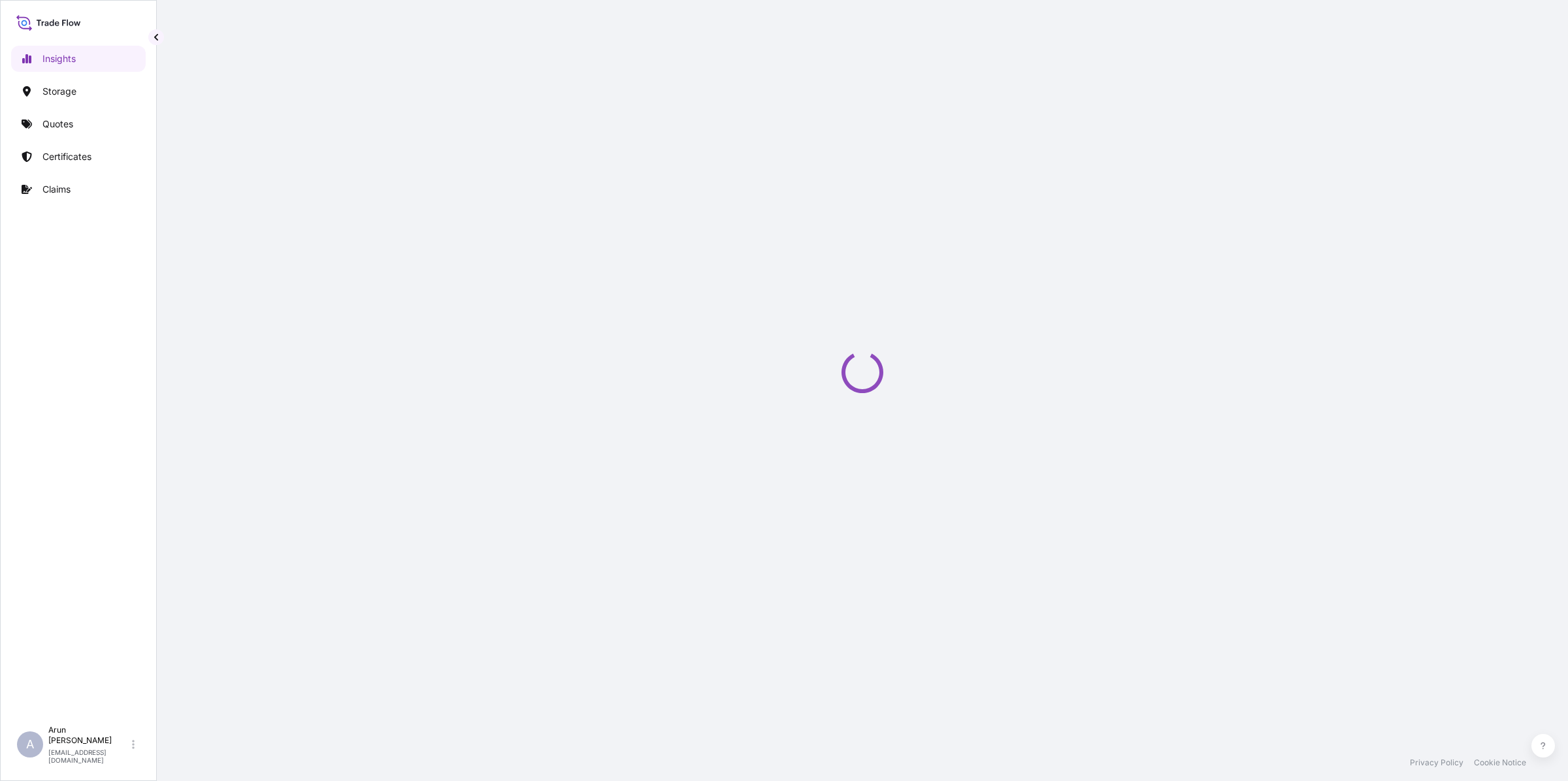
select select "2025"
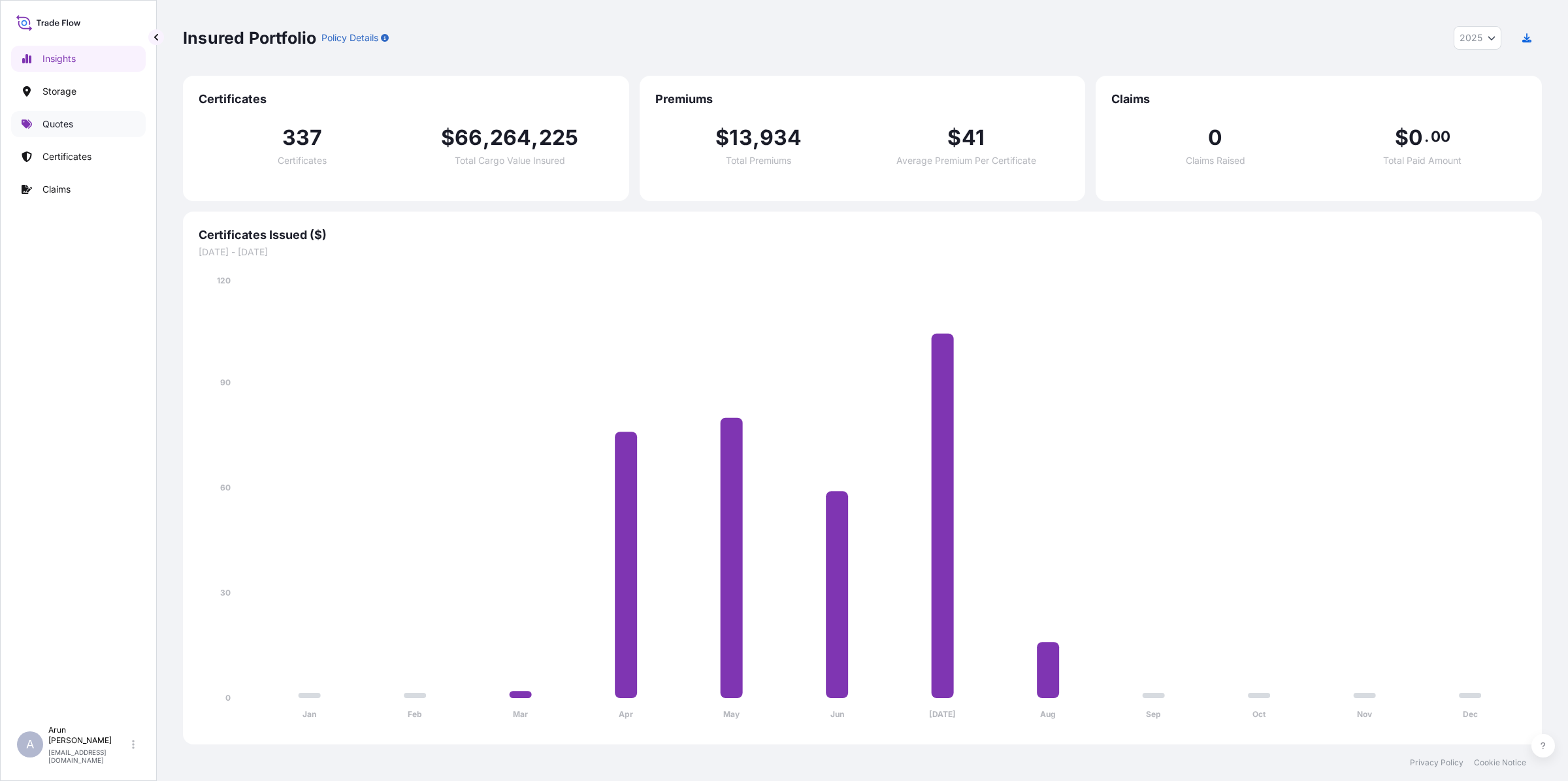
click at [57, 123] on p "Quotes" at bounding box center [58, 123] width 31 height 13
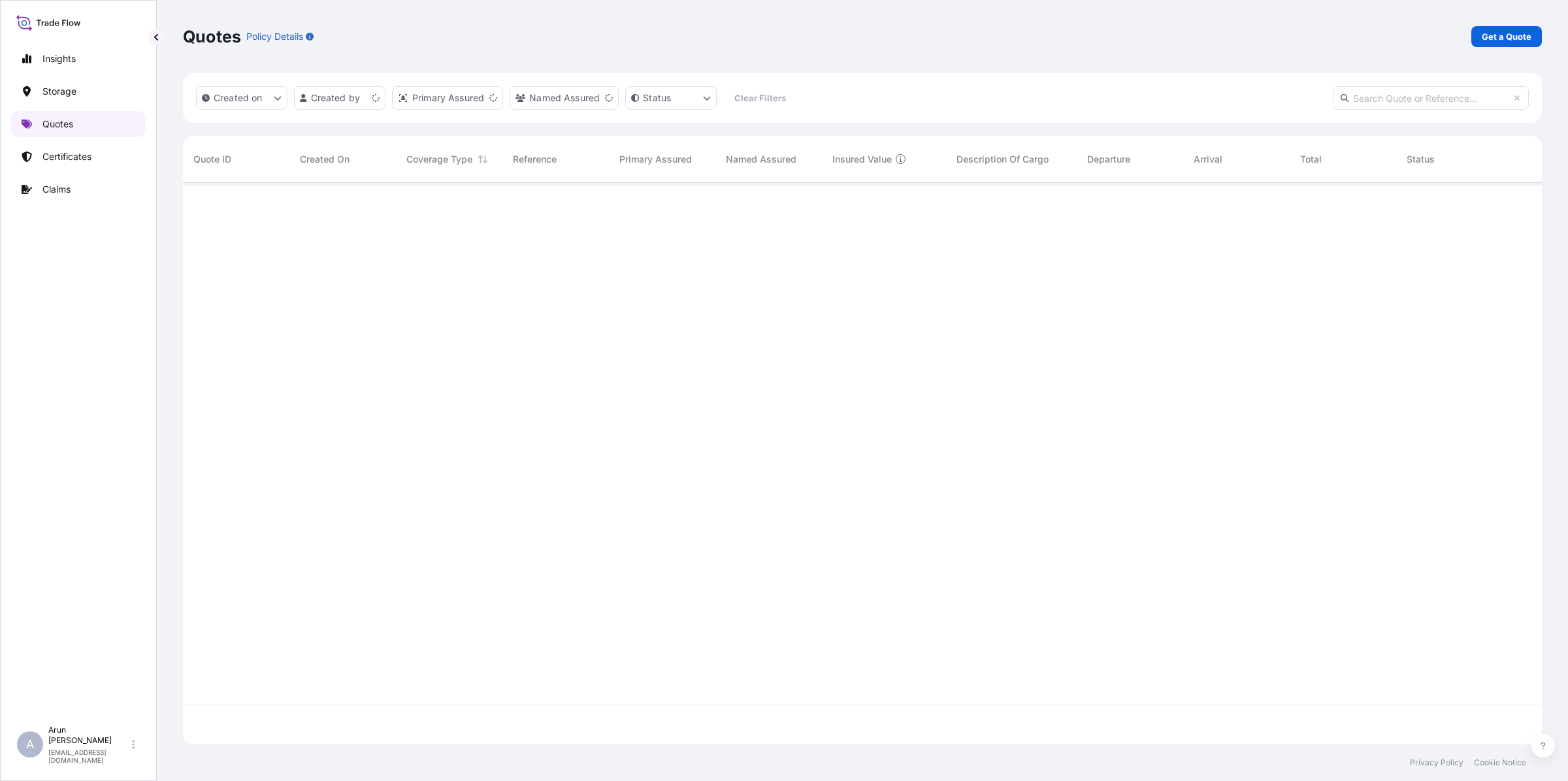
scroll to position [557, 1346]
click at [1503, 38] on p "Get a Quote" at bounding box center [1506, 36] width 49 height 13
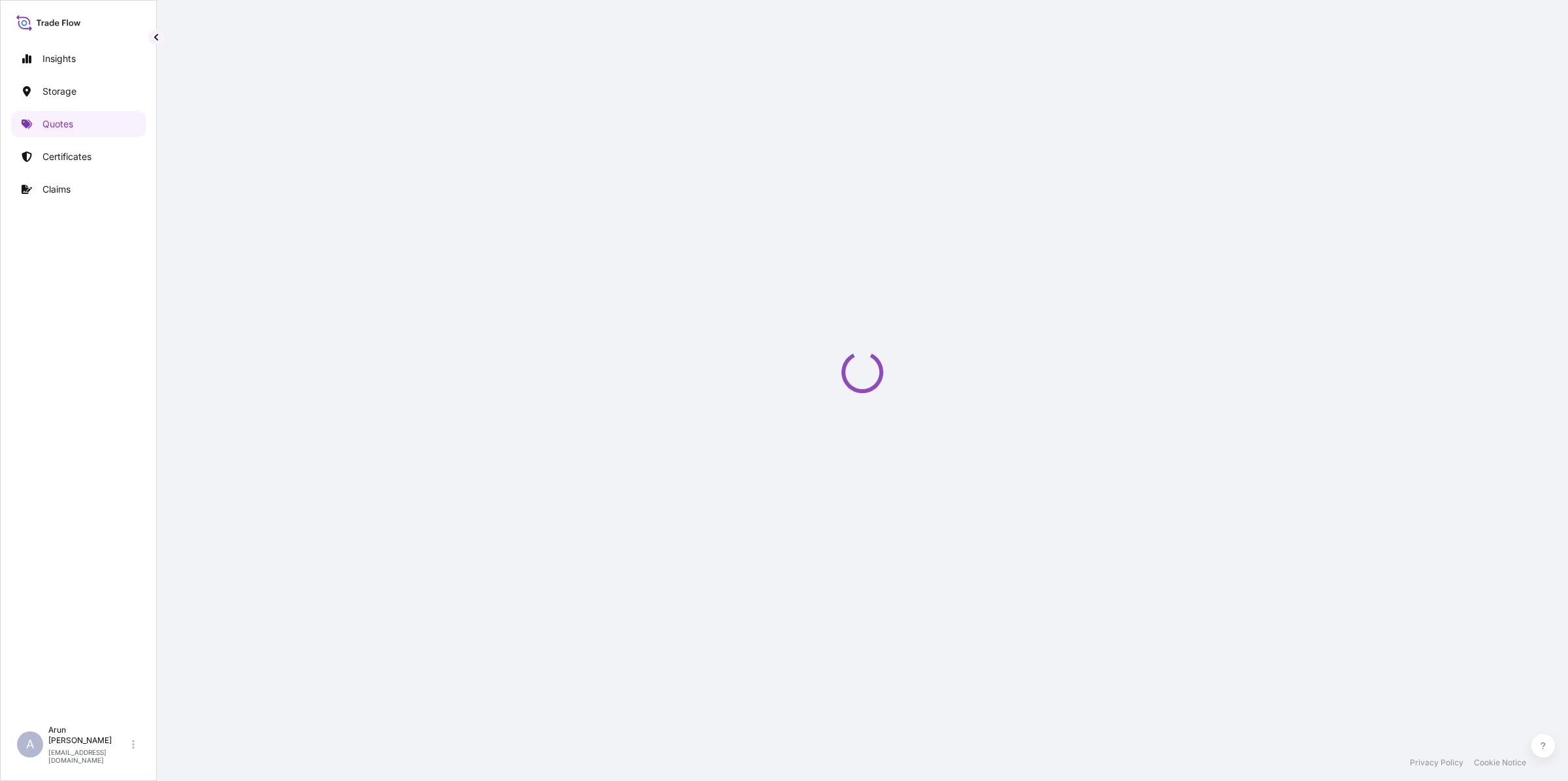
select select "Water"
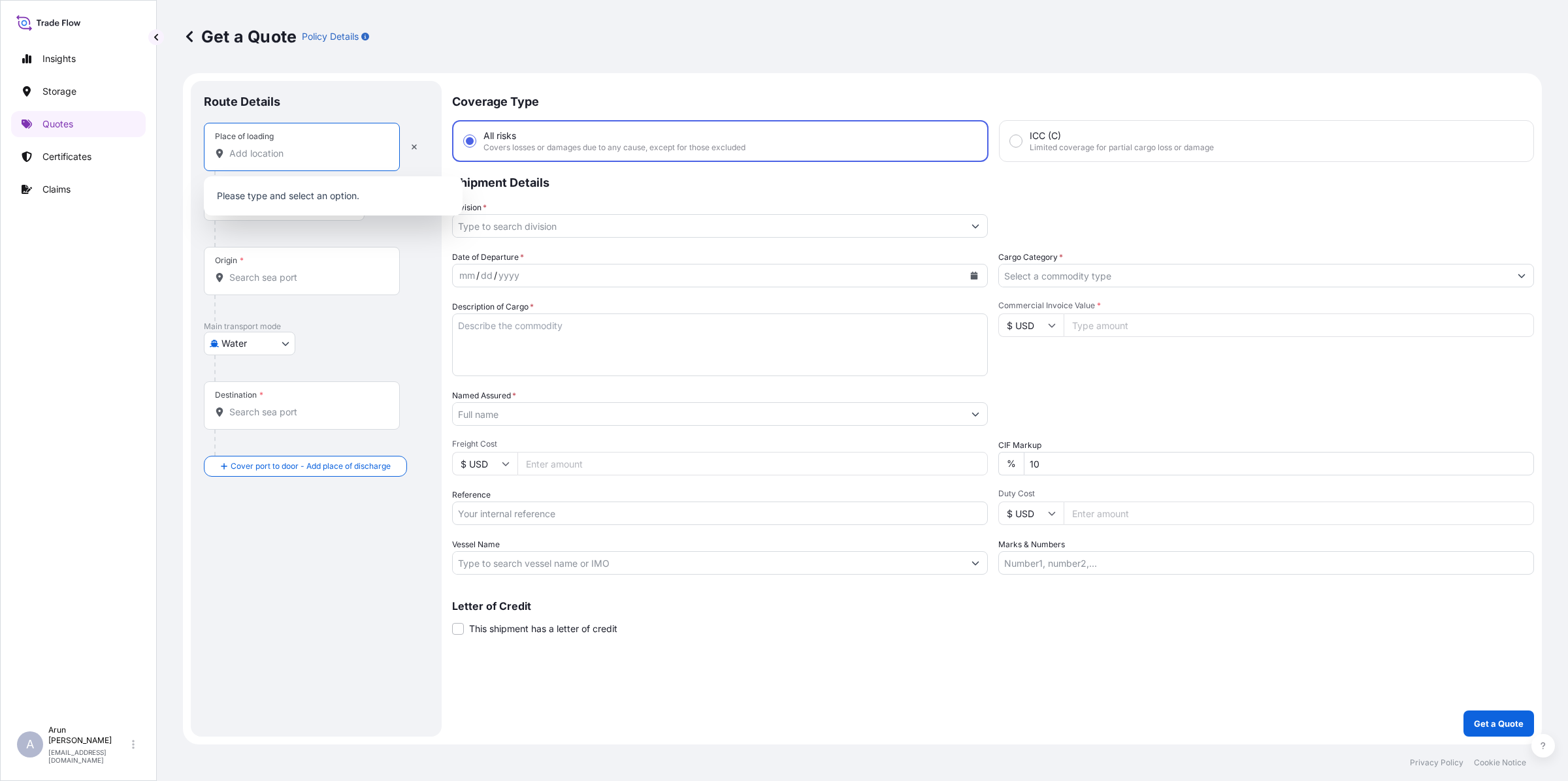
click at [318, 152] on input "Place of loading" at bounding box center [306, 153] width 154 height 13
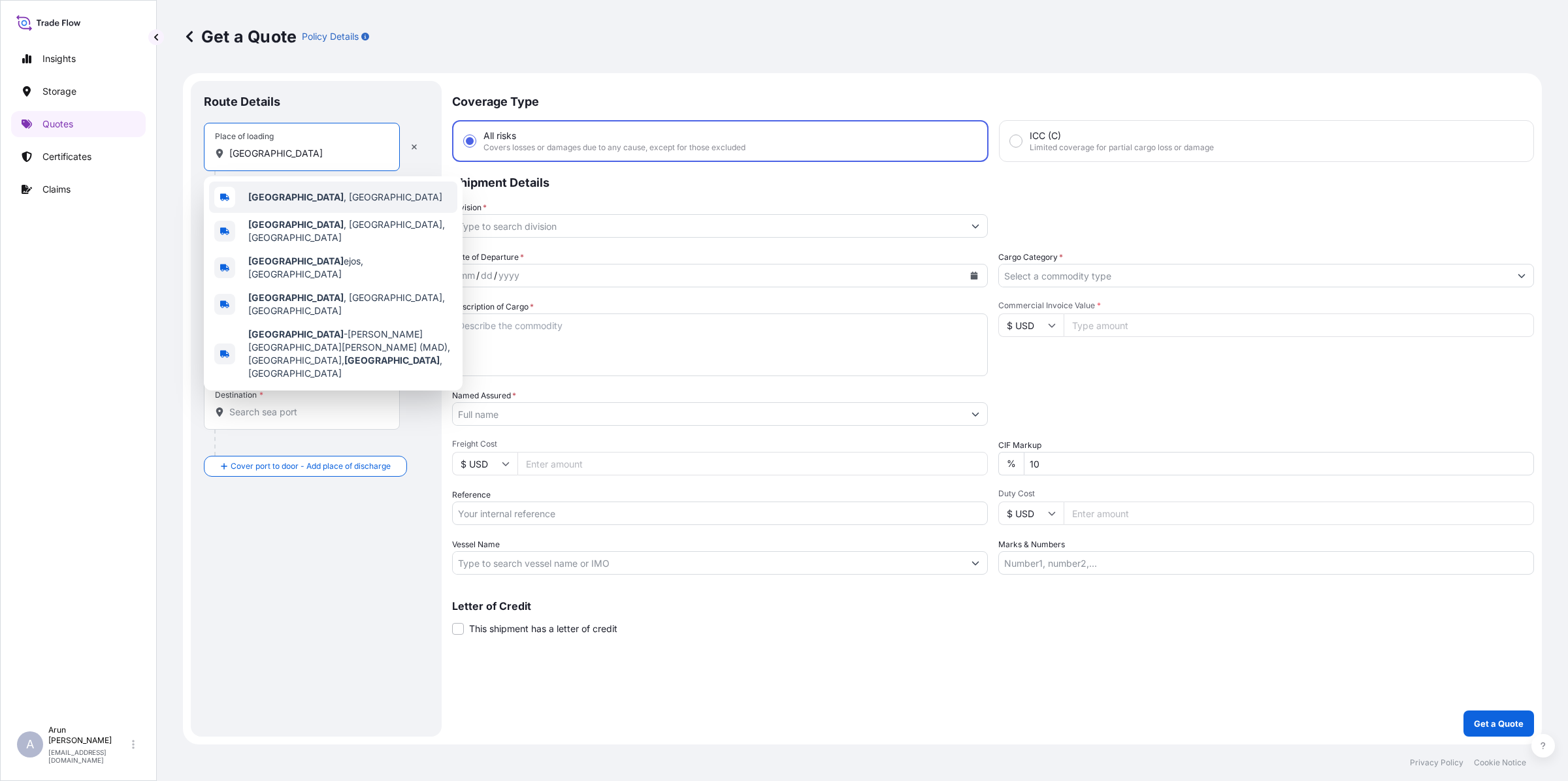
click at [311, 198] on div "[GEOGRAPHIC_DATA] , [GEOGRAPHIC_DATA]" at bounding box center [333, 197] width 248 height 32
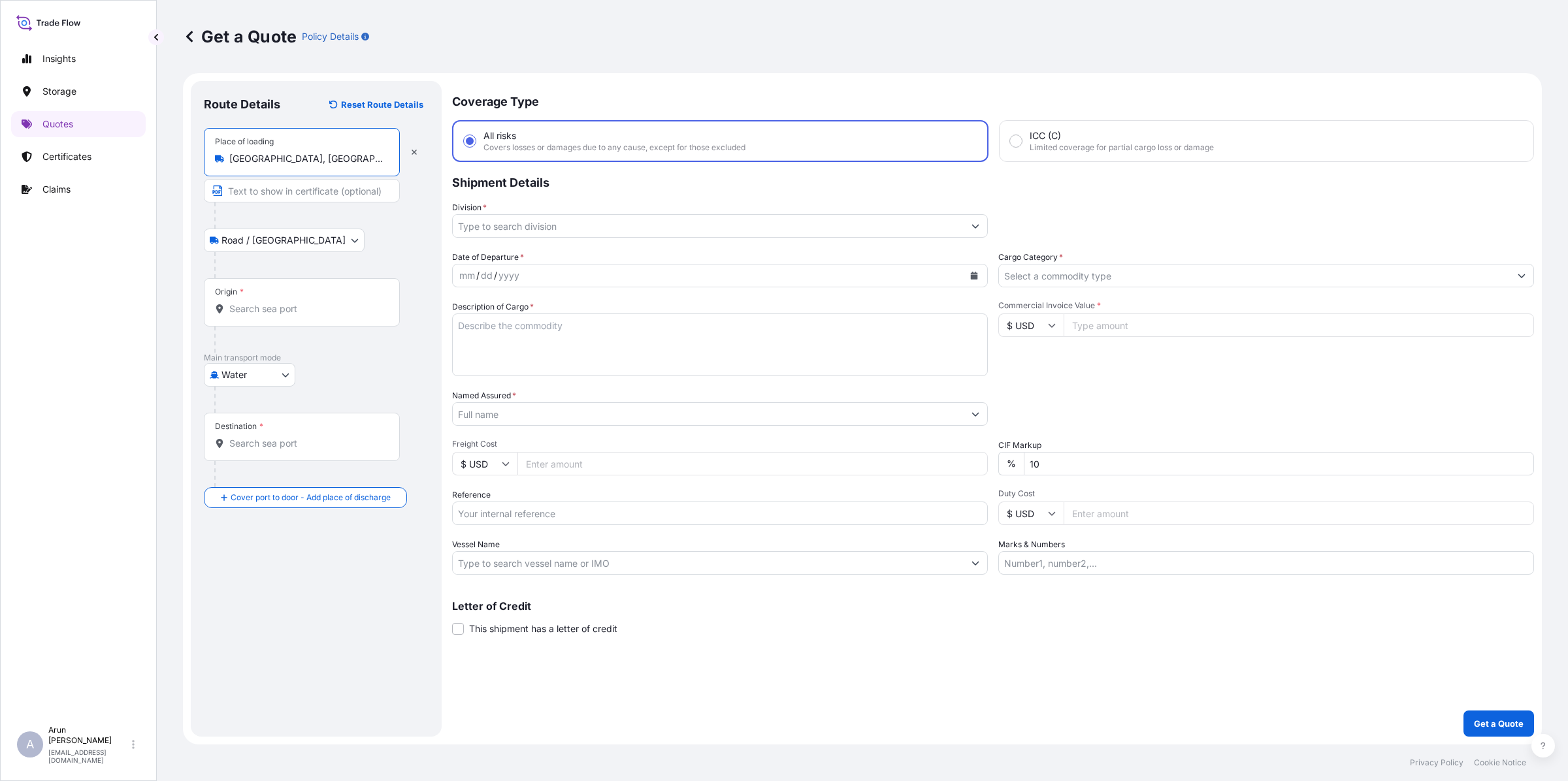
type input "[GEOGRAPHIC_DATA], [GEOGRAPHIC_DATA]"
click at [283, 190] on input "Text to appear on certificate" at bounding box center [302, 190] width 196 height 23
type input "TARNOS, S.A., [GEOGRAPHIC_DATA],[GEOGRAPHIC_DATA]"
click at [272, 309] on input "Origin *" at bounding box center [306, 308] width 154 height 13
type input "ESBCN - [GEOGRAPHIC_DATA], [GEOGRAPHIC_DATA]"
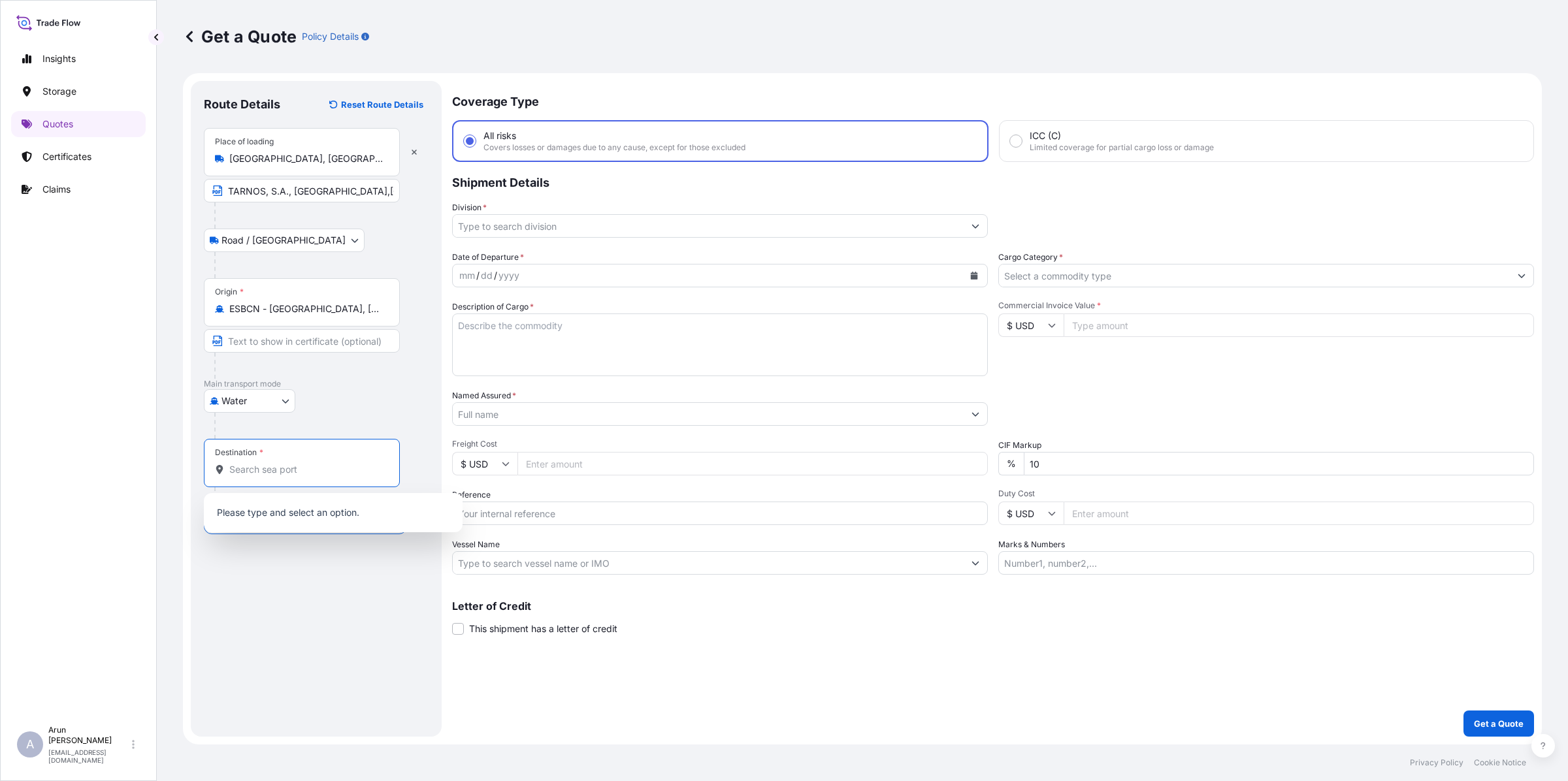
click at [260, 464] on input "Destination *" at bounding box center [306, 469] width 154 height 13
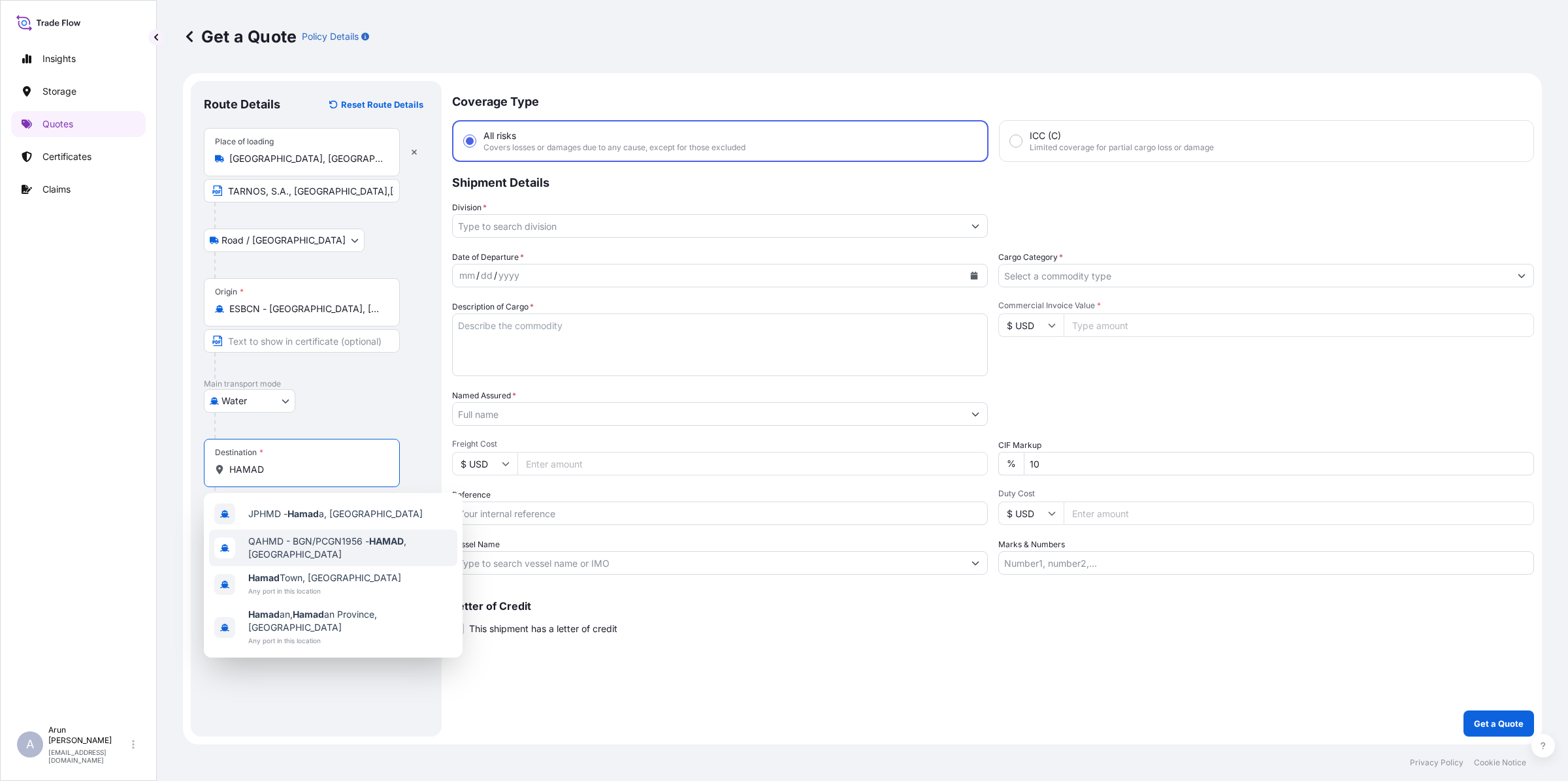
click at [296, 547] on span "QAHMD - BGN/PCGN1956 - HAMAD , [GEOGRAPHIC_DATA]" at bounding box center [350, 548] width 204 height 26
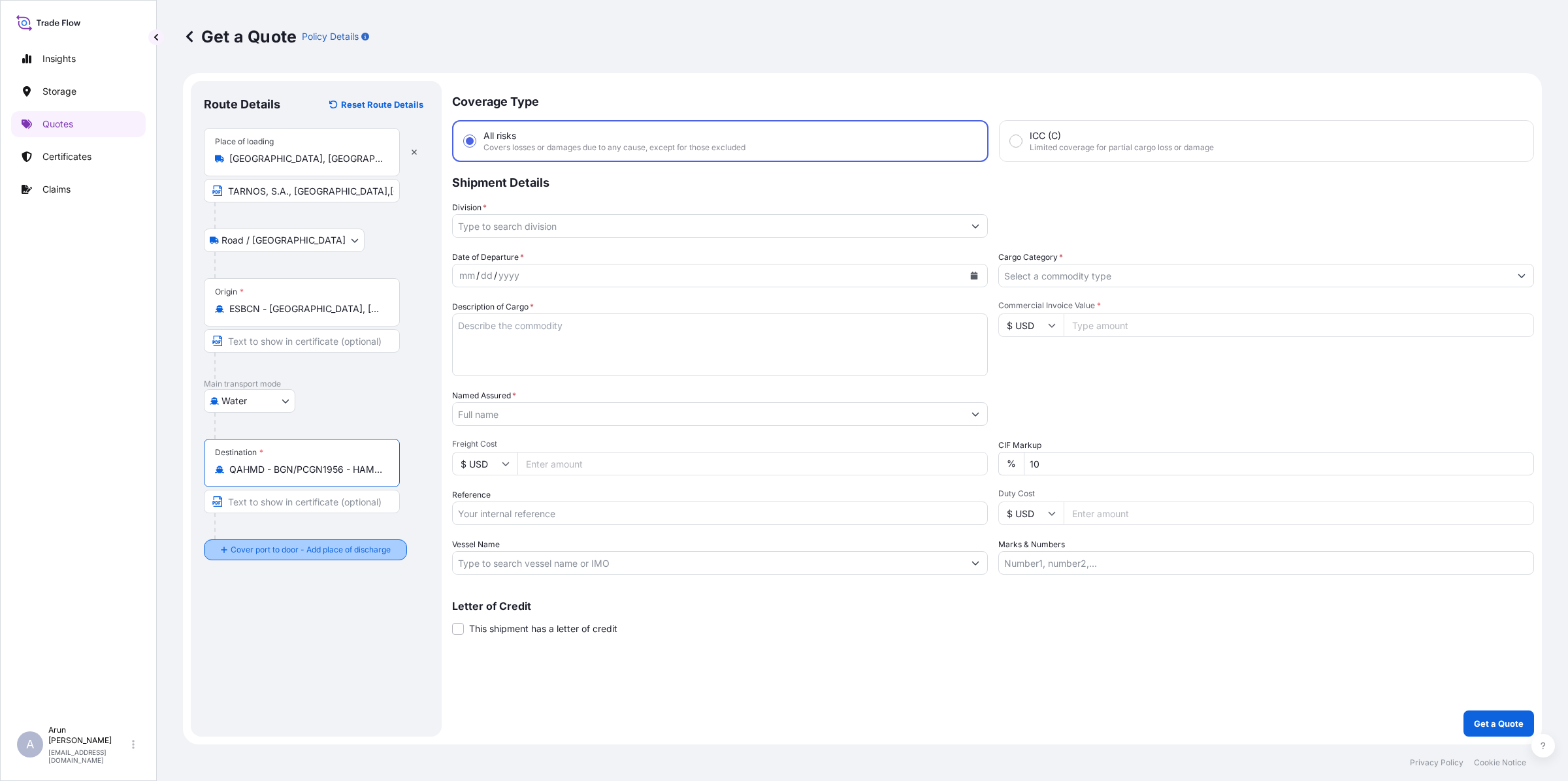
type input "QAHMD - BGN/PCGN1956 - HAMAD, [GEOGRAPHIC_DATA]"
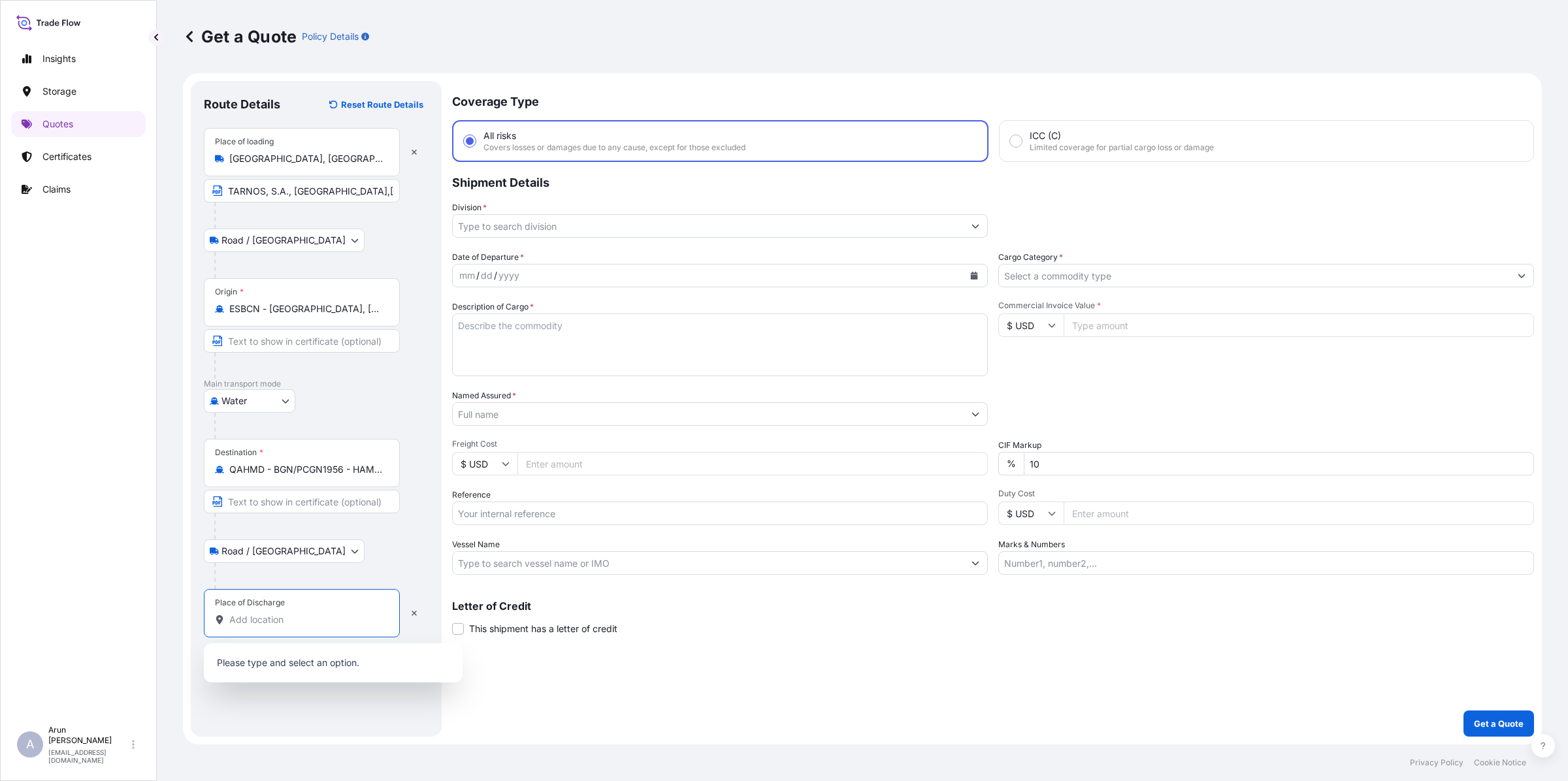
click at [255, 618] on input "Place of Discharge" at bounding box center [306, 619] width 154 height 13
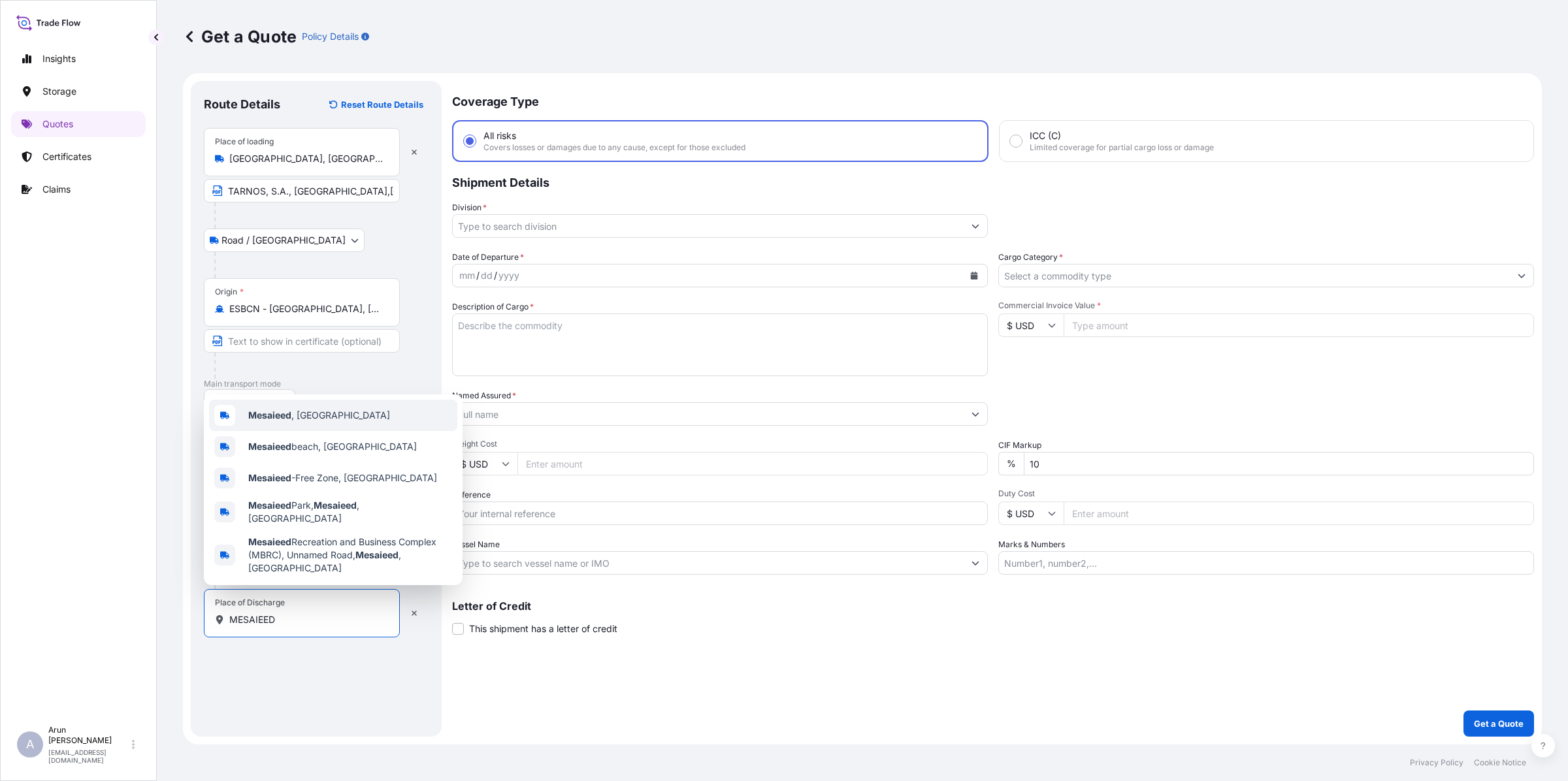
click at [320, 422] on span "Mesaieed , [GEOGRAPHIC_DATA]" at bounding box center [319, 415] width 142 height 13
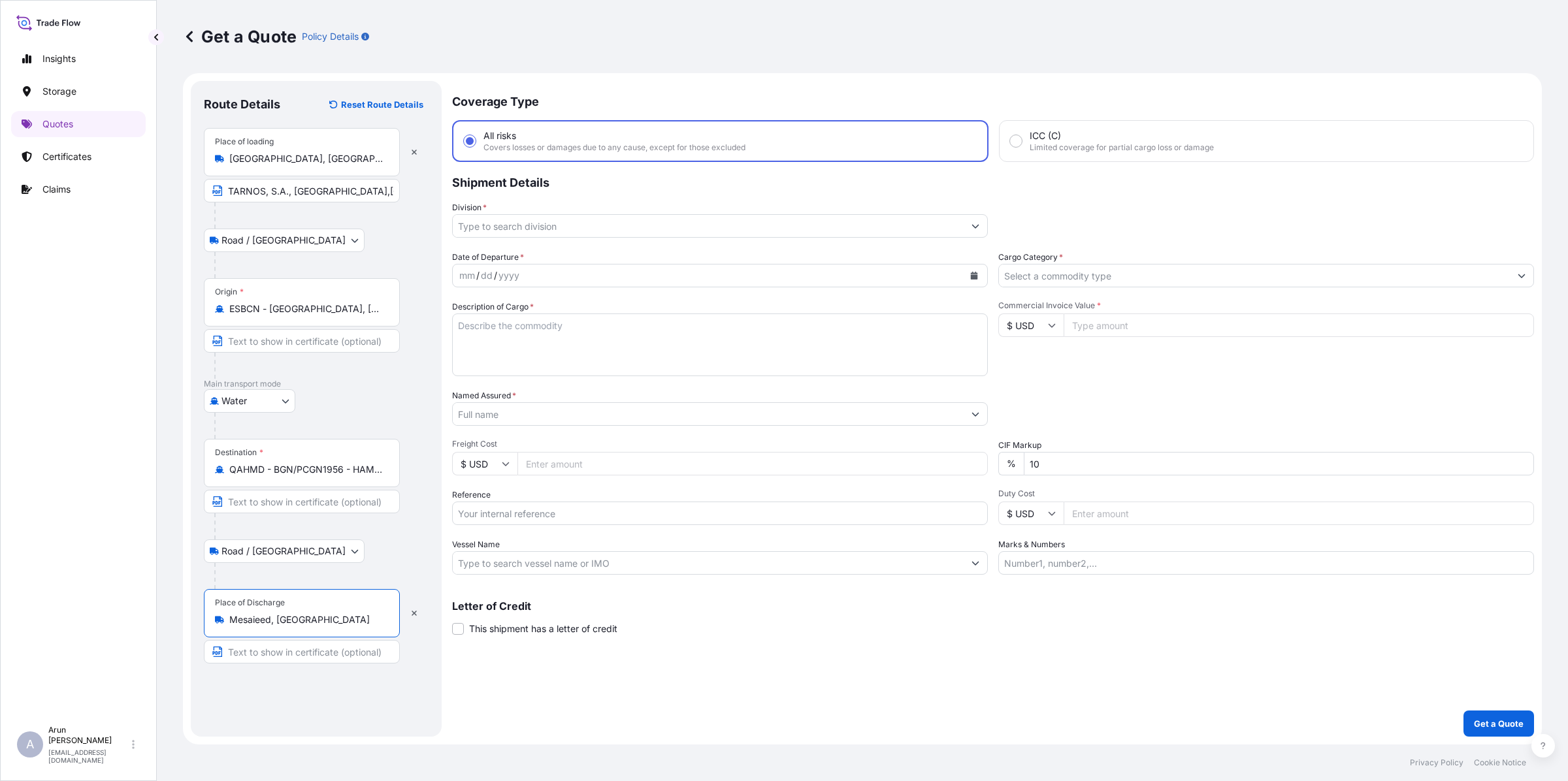
type input "Mesaieed, [GEOGRAPHIC_DATA]"
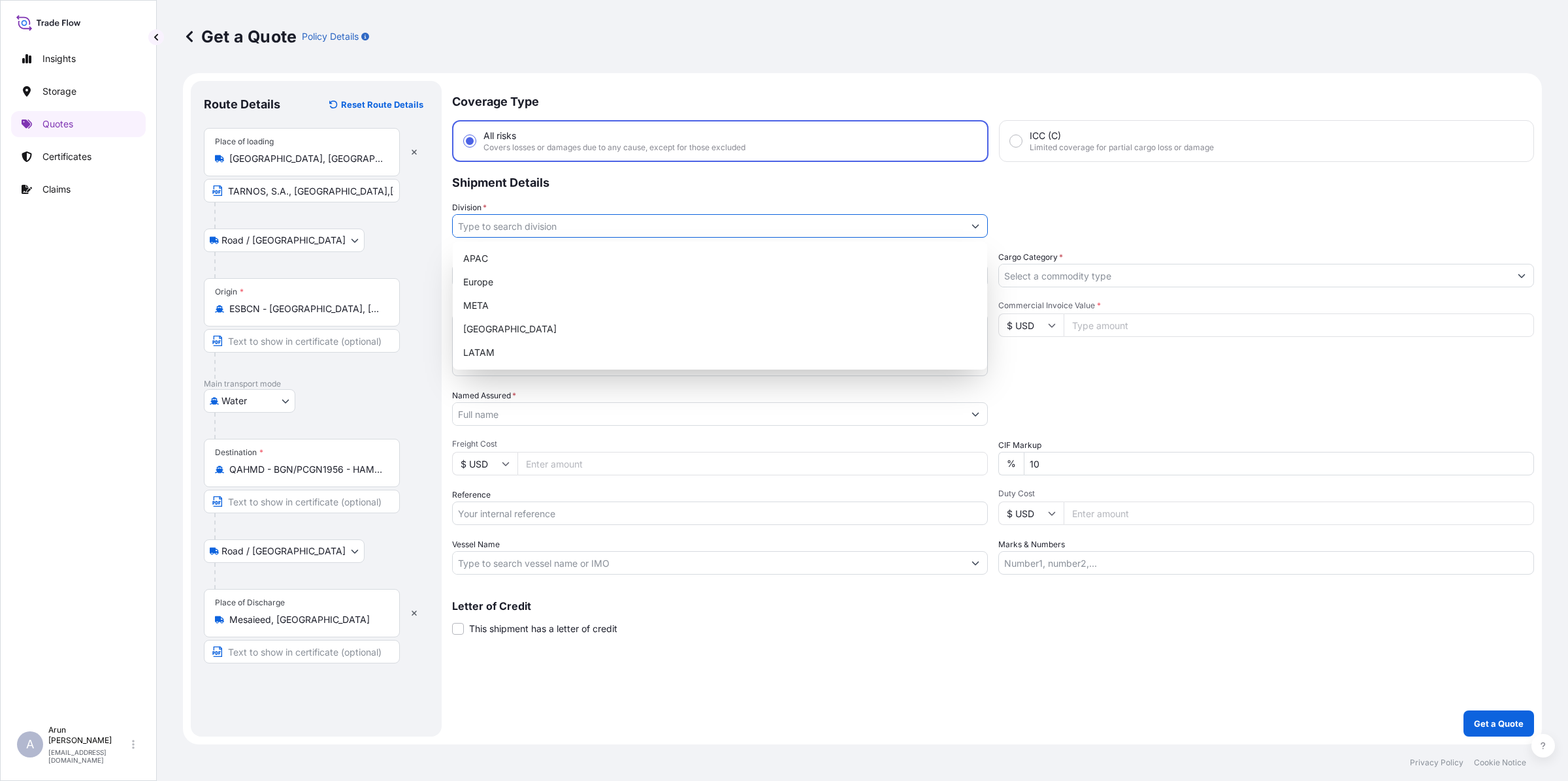
click at [527, 226] on input "Division *" at bounding box center [708, 226] width 511 height 23
click at [478, 301] on div "META" at bounding box center [720, 305] width 524 height 23
type input "META"
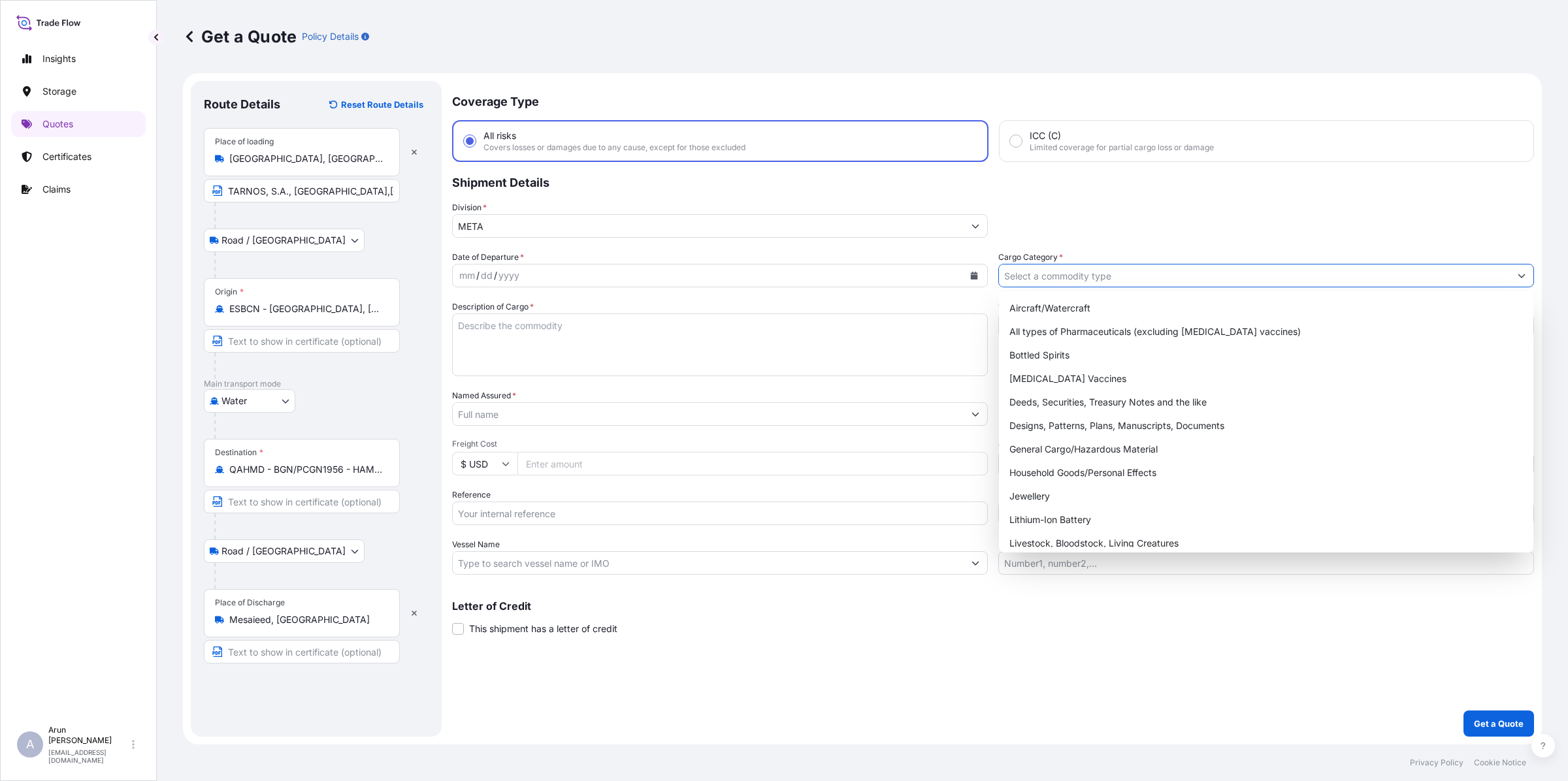
click at [1053, 274] on input "Cargo Category *" at bounding box center [1254, 275] width 511 height 23
click at [1037, 444] on div "General Cargo/Hazardous Material" at bounding box center [1266, 449] width 524 height 23
type input "General Cargo/Hazardous Material"
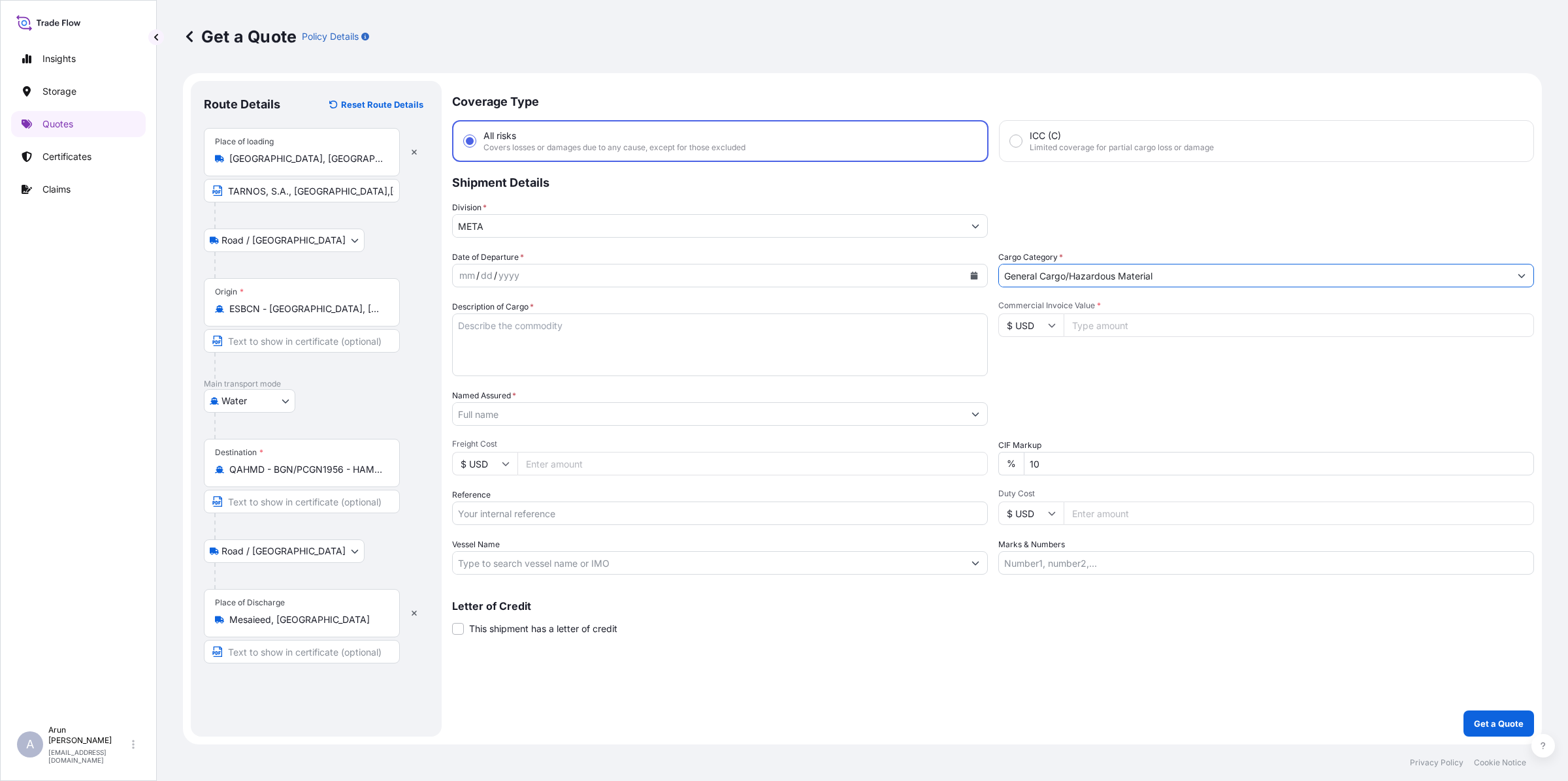
click at [974, 276] on icon "Calendar" at bounding box center [974, 275] width 7 height 8
click at [595, 410] on div "15" at bounding box center [599, 409] width 23 height 23
click at [494, 324] on textarea "Description of Cargo *" at bounding box center [720, 345] width 535 height 62
type textarea "SACRIFICIAL ANODE B15A"
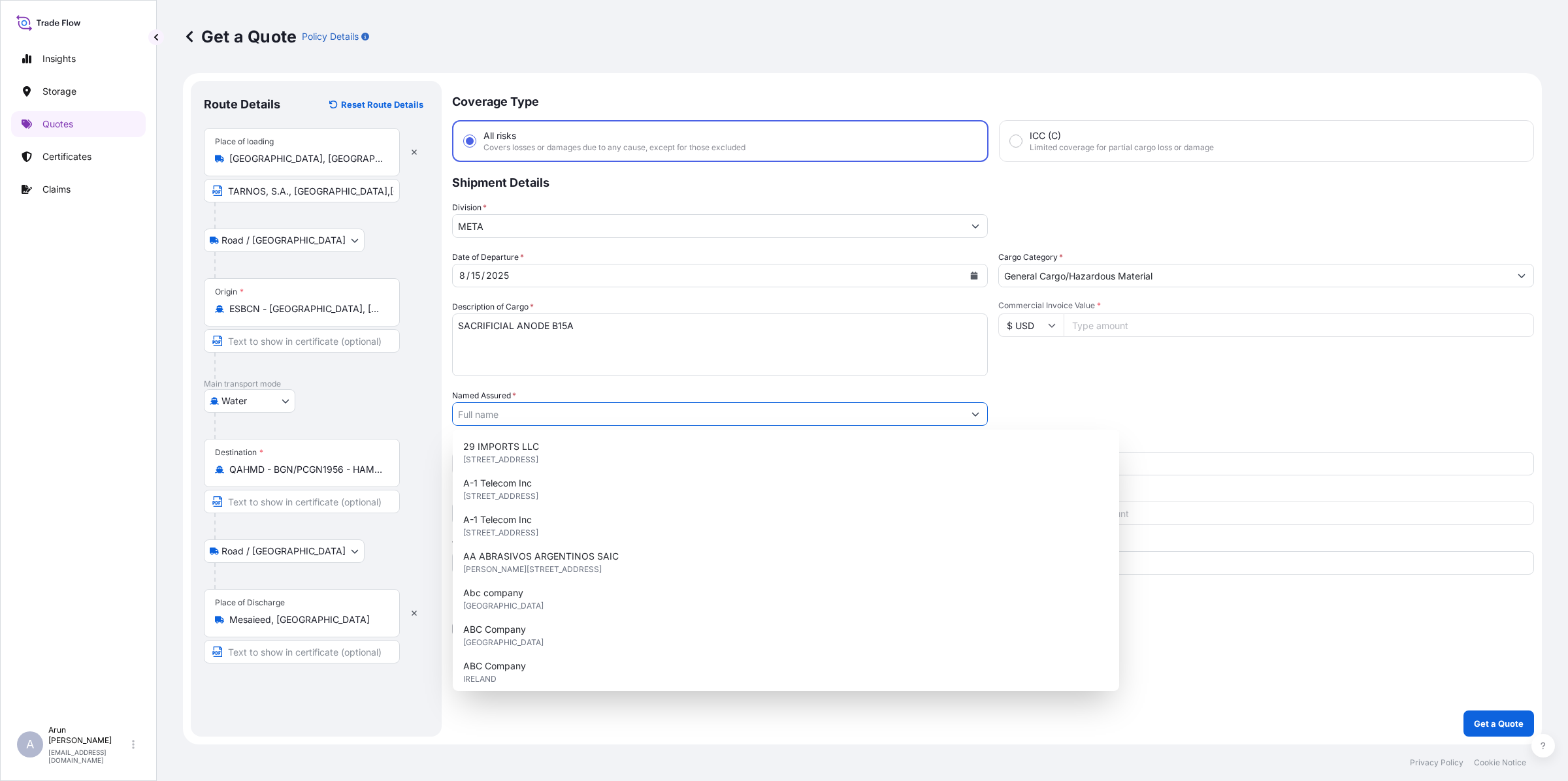
click at [551, 412] on input "Named Assured *" at bounding box center [708, 414] width 511 height 23
type input "N"
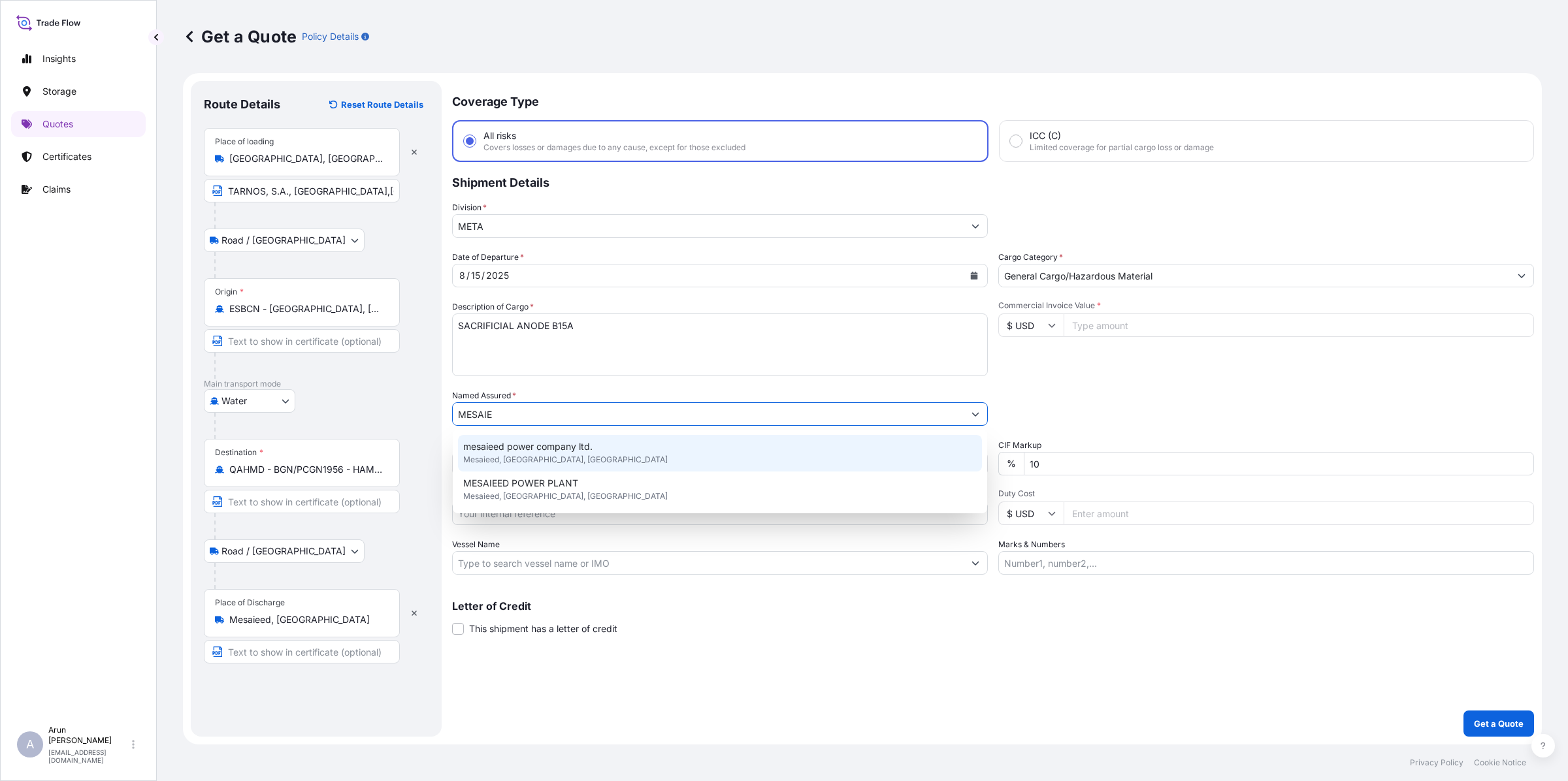
click at [588, 454] on div "mesaieed power company ltd. [GEOGRAPHIC_DATA], [GEOGRAPHIC_DATA], [GEOGRAPHIC_D…" at bounding box center [720, 453] width 524 height 36
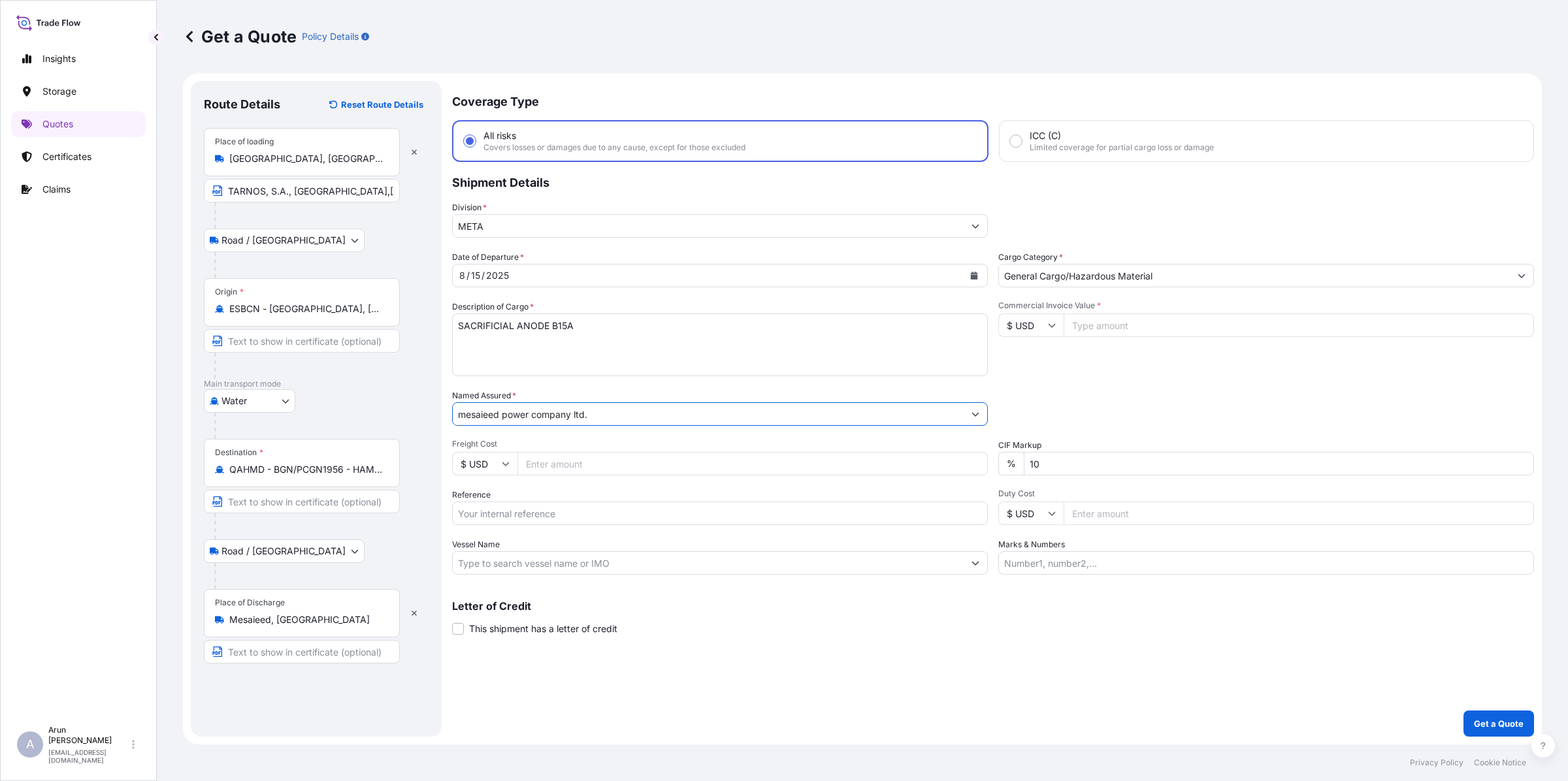
type input "mesaieed power company ltd."
click at [557, 462] on input "Freight Cost" at bounding box center [753, 463] width 470 height 23
click at [503, 463] on icon at bounding box center [505, 463] width 8 height 8
click at [487, 497] on div "€ EUR" at bounding box center [484, 498] width 55 height 25
type input "€ EUR"
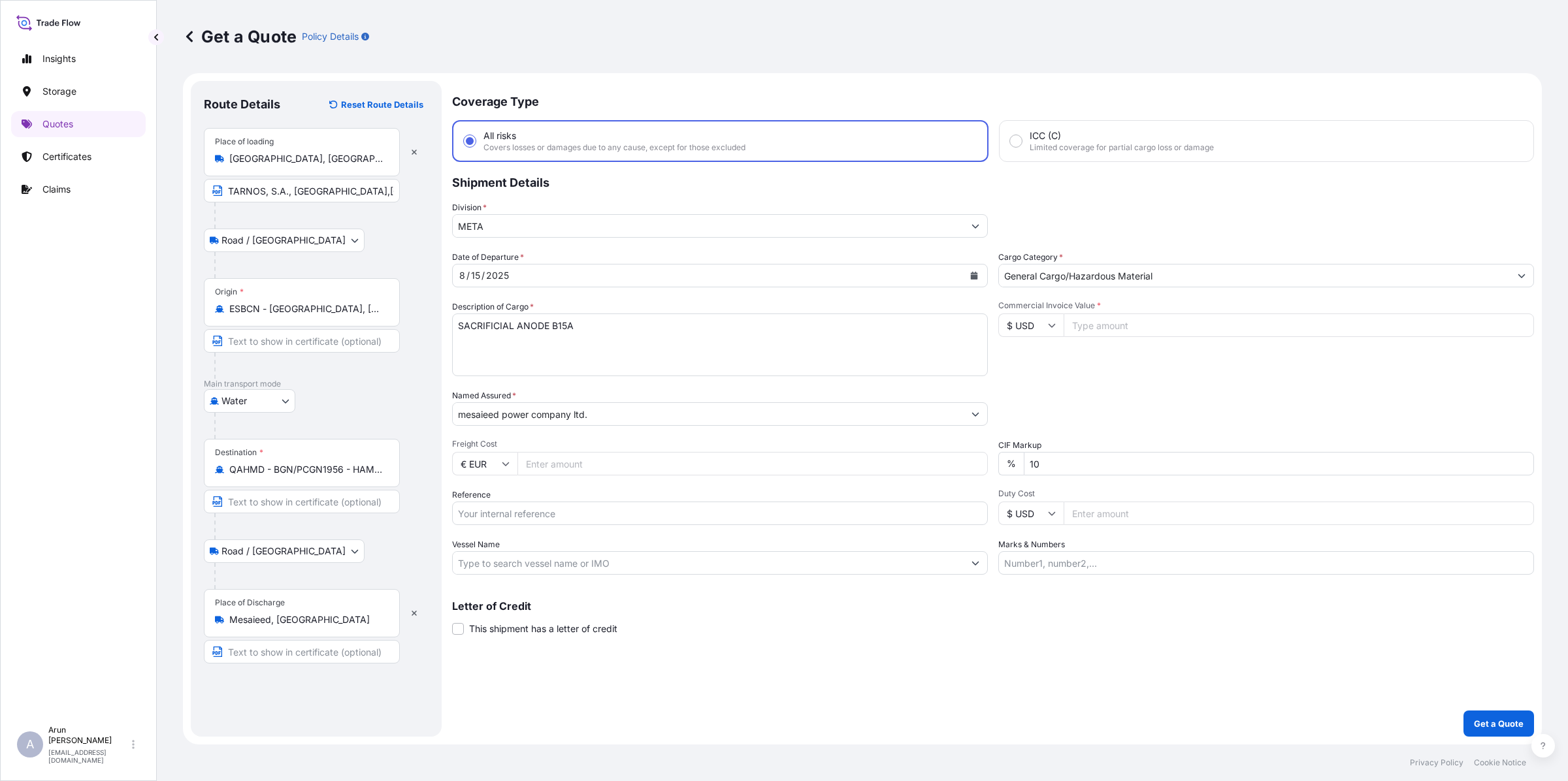
click at [537, 461] on input "Freight Cost" at bounding box center [753, 463] width 470 height 23
type input "150"
click at [544, 511] on input "Reference" at bounding box center [720, 513] width 535 height 23
type input "B"
drag, startPoint x: 492, startPoint y: 510, endPoint x: 745, endPoint y: 534, distance: 254.1
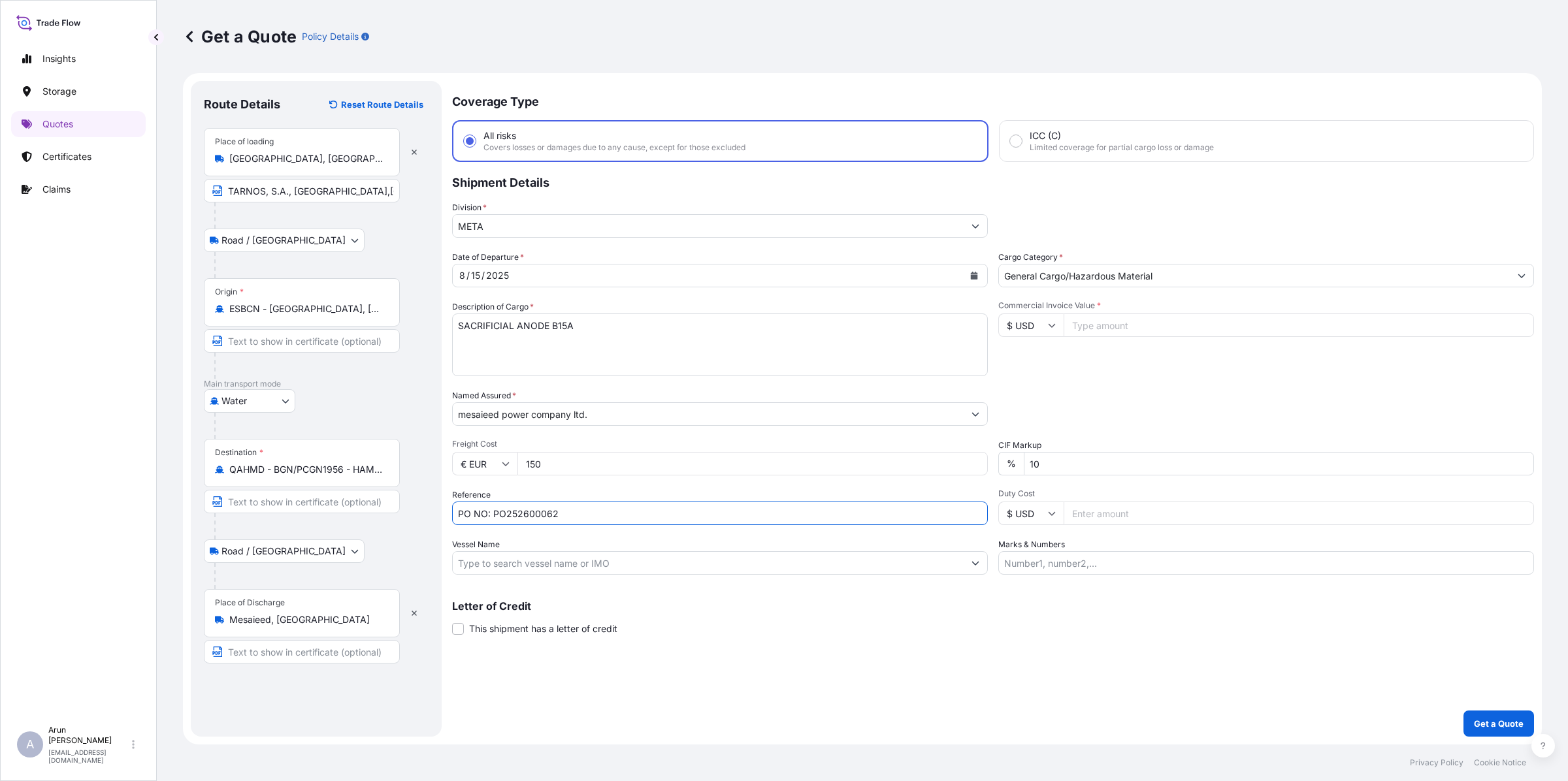
click at [745, 534] on div "Date of Departure * [DATE] Cargo Category * General Cargo/Hazardous Material De…" at bounding box center [993, 412] width 1081 height 324
click at [566, 510] on input "PO NO: PR-0010047702 PO27269" at bounding box center [720, 513] width 535 height 23
click at [732, 520] on input "PO NO: PR-0010047702 PO27269" at bounding box center [720, 513] width 535 height 23
type input "PO NO: PR-0010047702 PO27269"
click at [625, 566] on input "Vessel Name" at bounding box center [708, 563] width 511 height 23
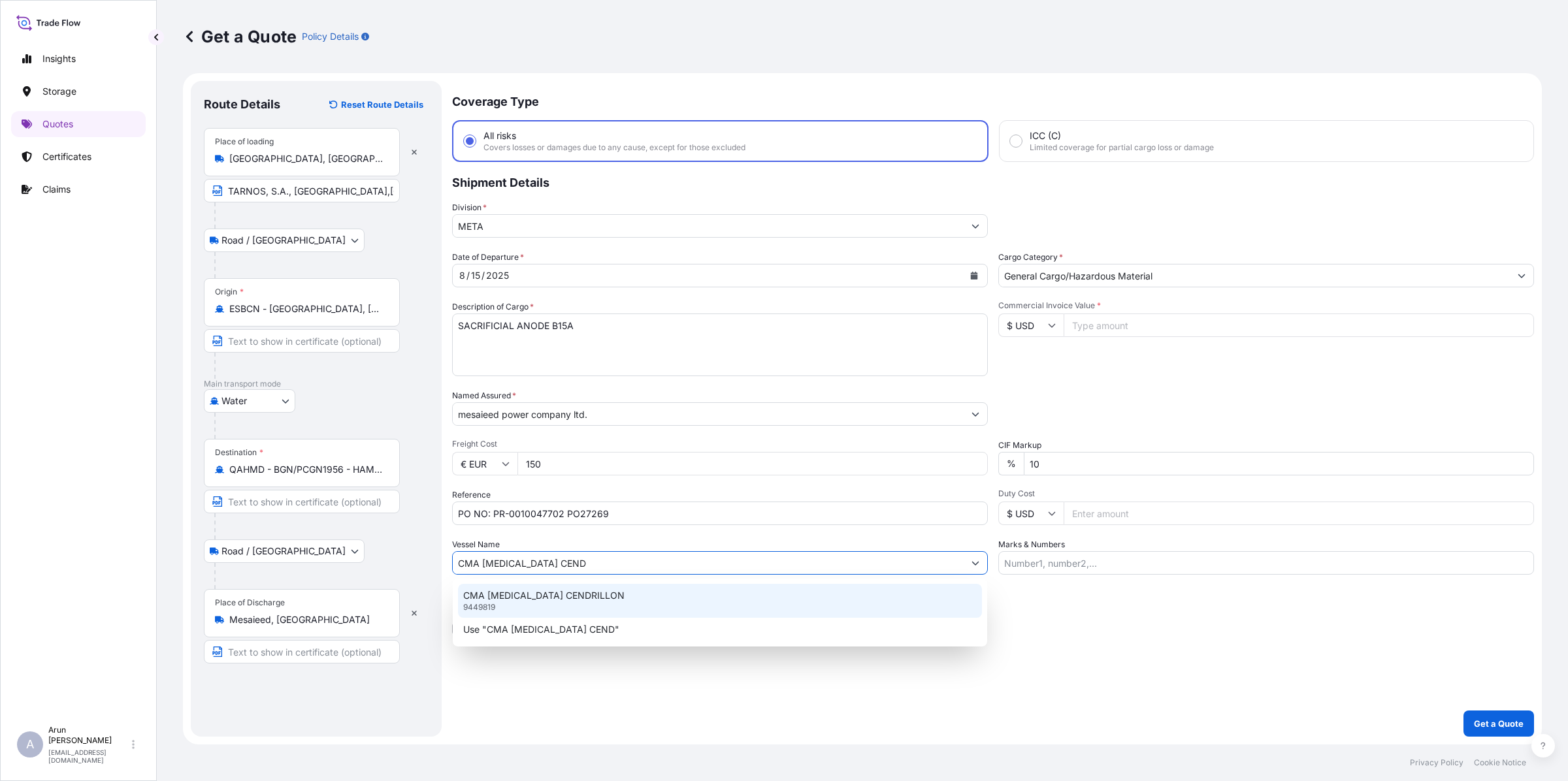
click at [534, 590] on p "CMA [MEDICAL_DATA] CENDRILLON" at bounding box center [543, 595] width 161 height 13
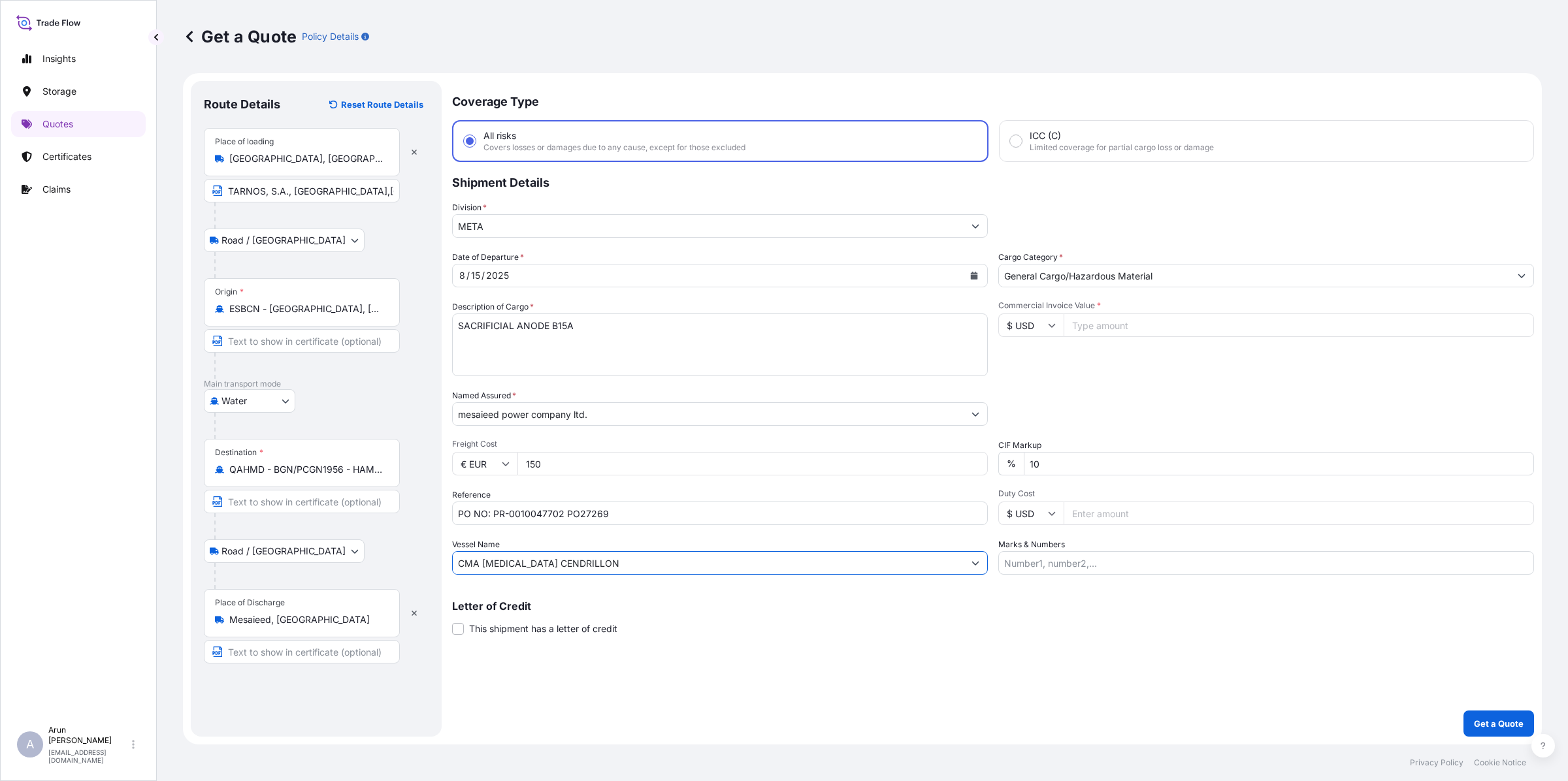
type input "CMA [MEDICAL_DATA] CENDRILLON"
click at [1163, 321] on input "Commercial Invoice Value *" at bounding box center [1299, 325] width 470 height 23
type input "4590"
click at [1044, 320] on input "$ USD" at bounding box center [1030, 325] width 66 height 23
click at [1034, 358] on div "€ EUR" at bounding box center [1030, 360] width 55 height 25
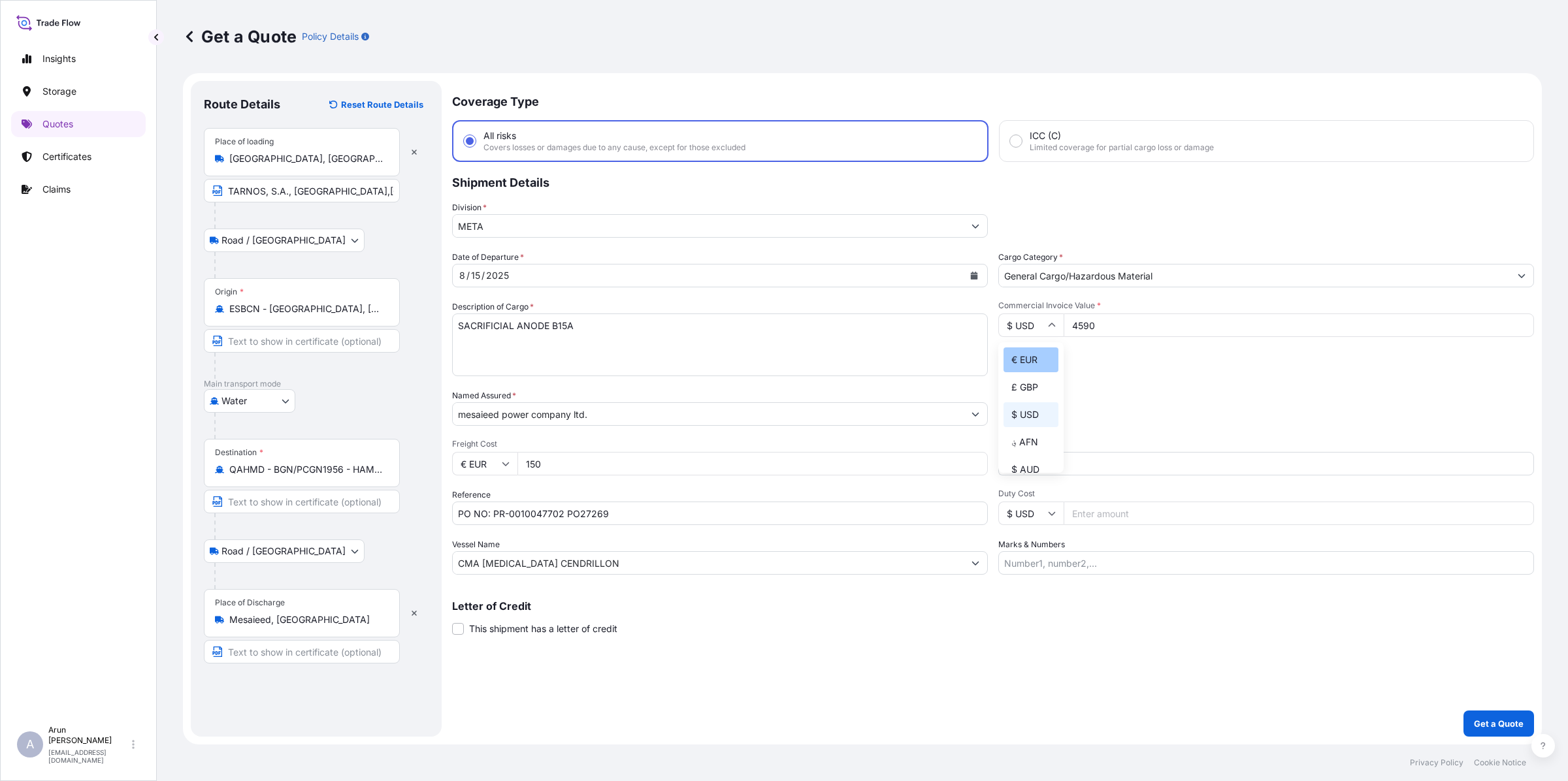
type input "€ EUR"
click at [1088, 563] on input "Marks & Numbers" at bounding box center [1266, 563] width 535 height 23
drag, startPoint x: 1061, startPoint y: 557, endPoint x: 1103, endPoint y: 561, distance: 42.2
click at [1103, 561] on input "INVOICE NO: 2500131 DATE: [DATE]" at bounding box center [1266, 563] width 535 height 23
click at [1147, 561] on input "INVOICE NO: E8 250031 DATE: [DATE]" at bounding box center [1266, 563] width 535 height 23
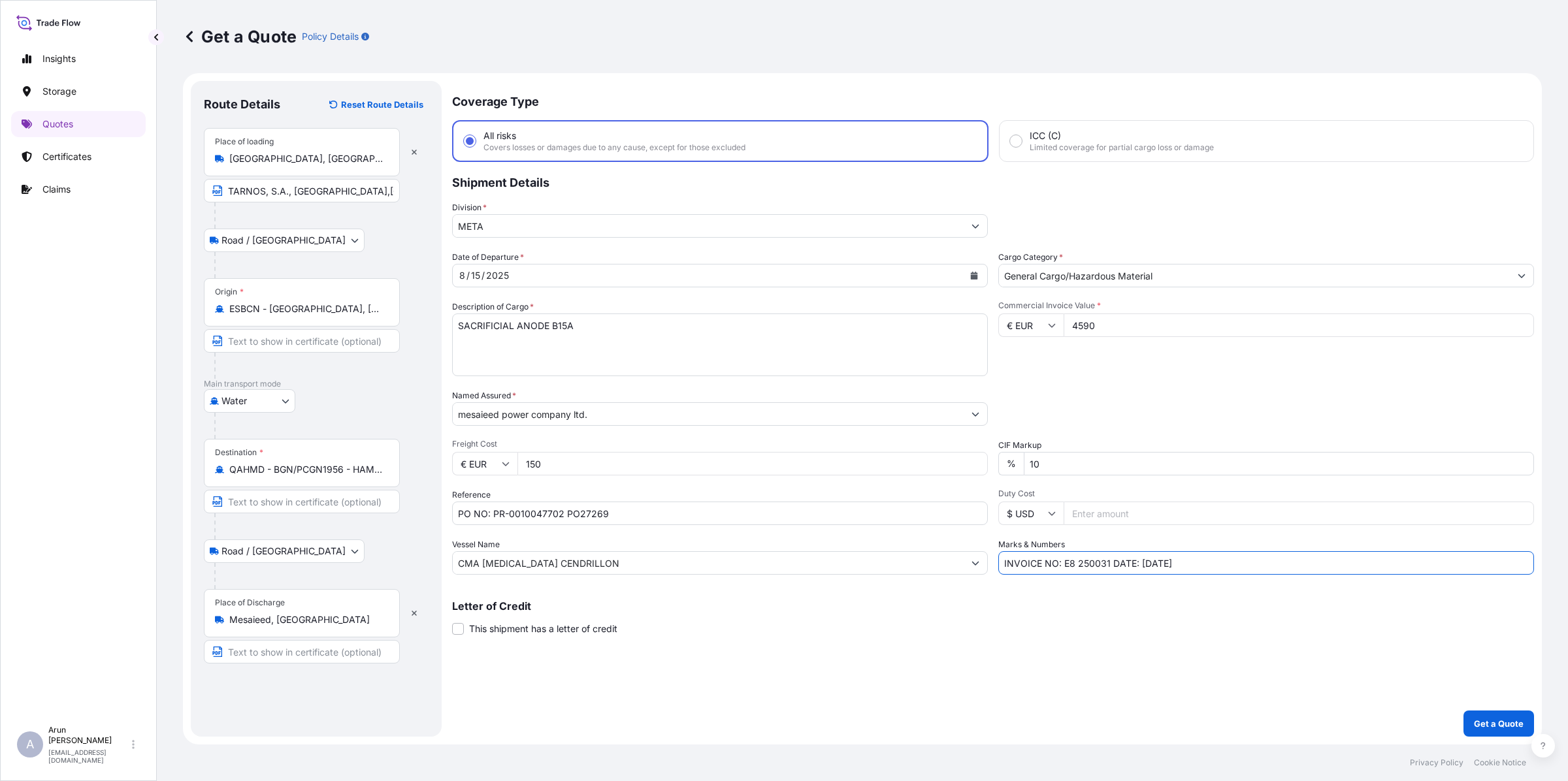
type input "INVOICE NO: E8 250031 DATE: [DATE]"
drag, startPoint x: 609, startPoint y: 558, endPoint x: 420, endPoint y: 537, distance: 190.2
click at [420, 537] on form "Route Details Reset Route Details Place of loading [GEOGRAPHIC_DATA], [GEOGRAPH…" at bounding box center [862, 409] width 1359 height 672
click at [703, 568] on input "CMA [MEDICAL_DATA] CENDRILLON" at bounding box center [708, 563] width 511 height 23
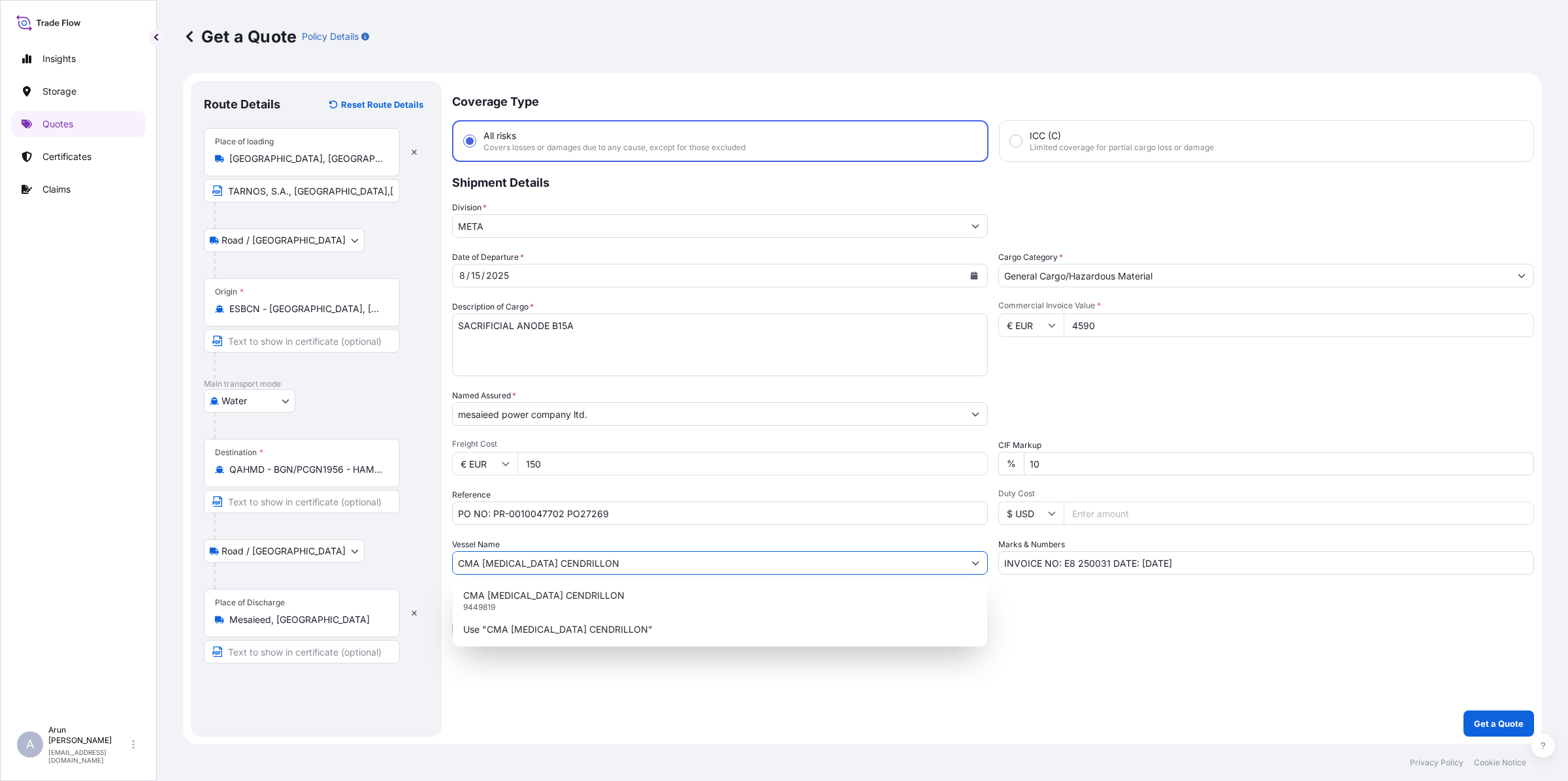
click at [976, 559] on icon "Show suggestions" at bounding box center [975, 563] width 8 height 8
click at [703, 328] on textarea "SACRIFICIAL ANODE B15A" at bounding box center [720, 345] width 535 height 62
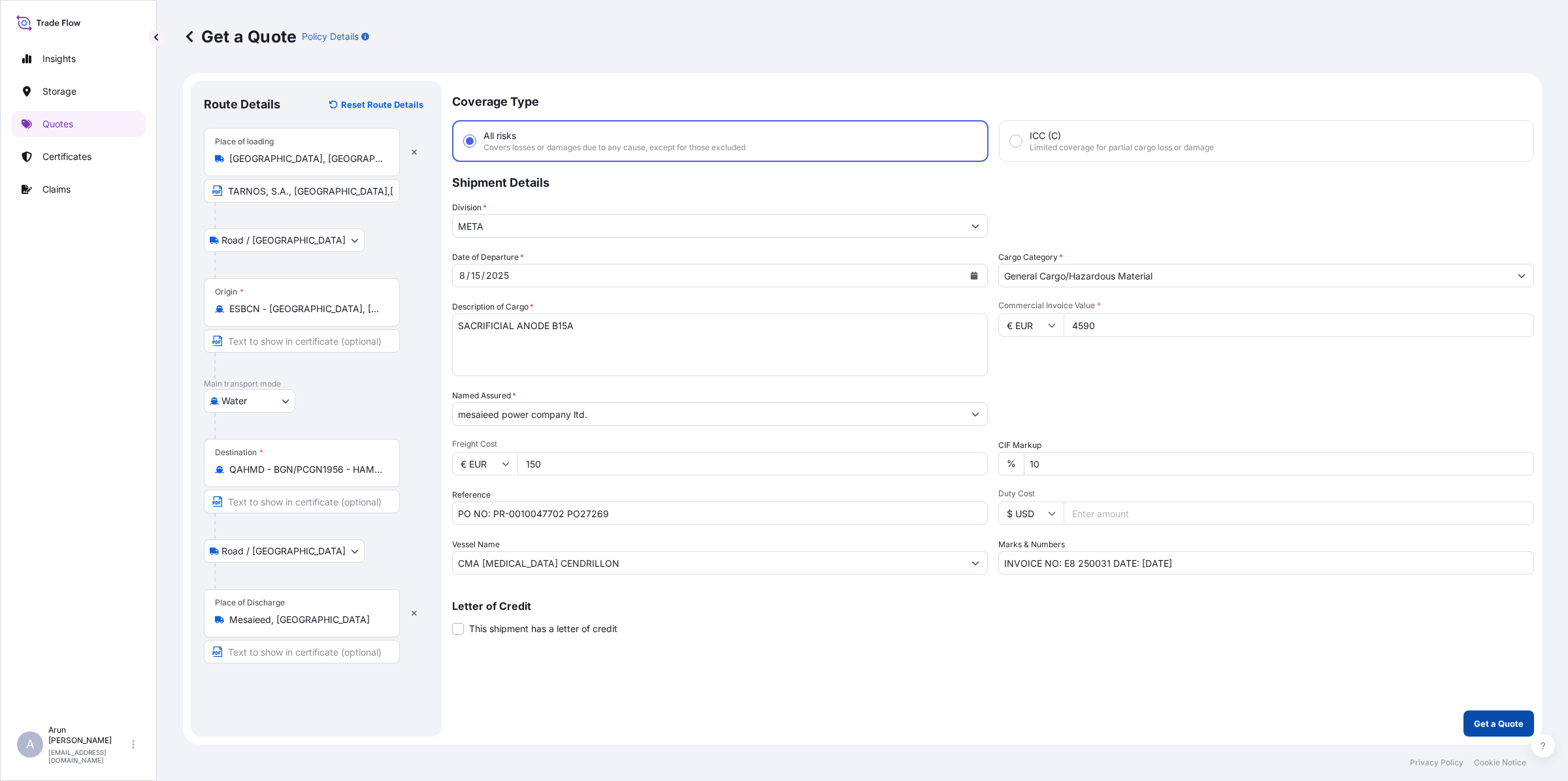
click at [1491, 710] on button "Get a Quote" at bounding box center [1498, 723] width 70 height 26
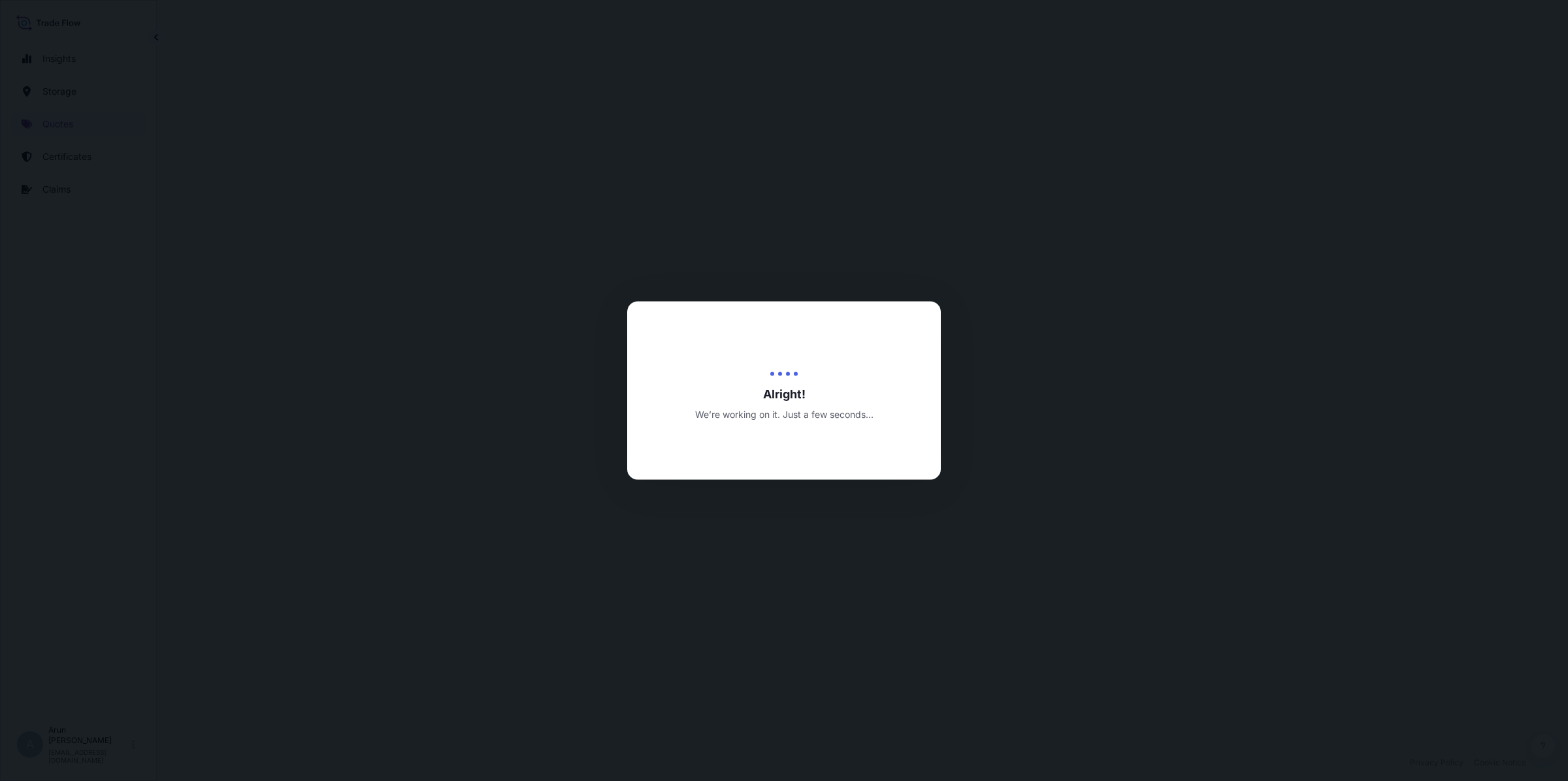
select select "Road / [GEOGRAPHIC_DATA]"
select select "Water"
select select "Road / [GEOGRAPHIC_DATA]"
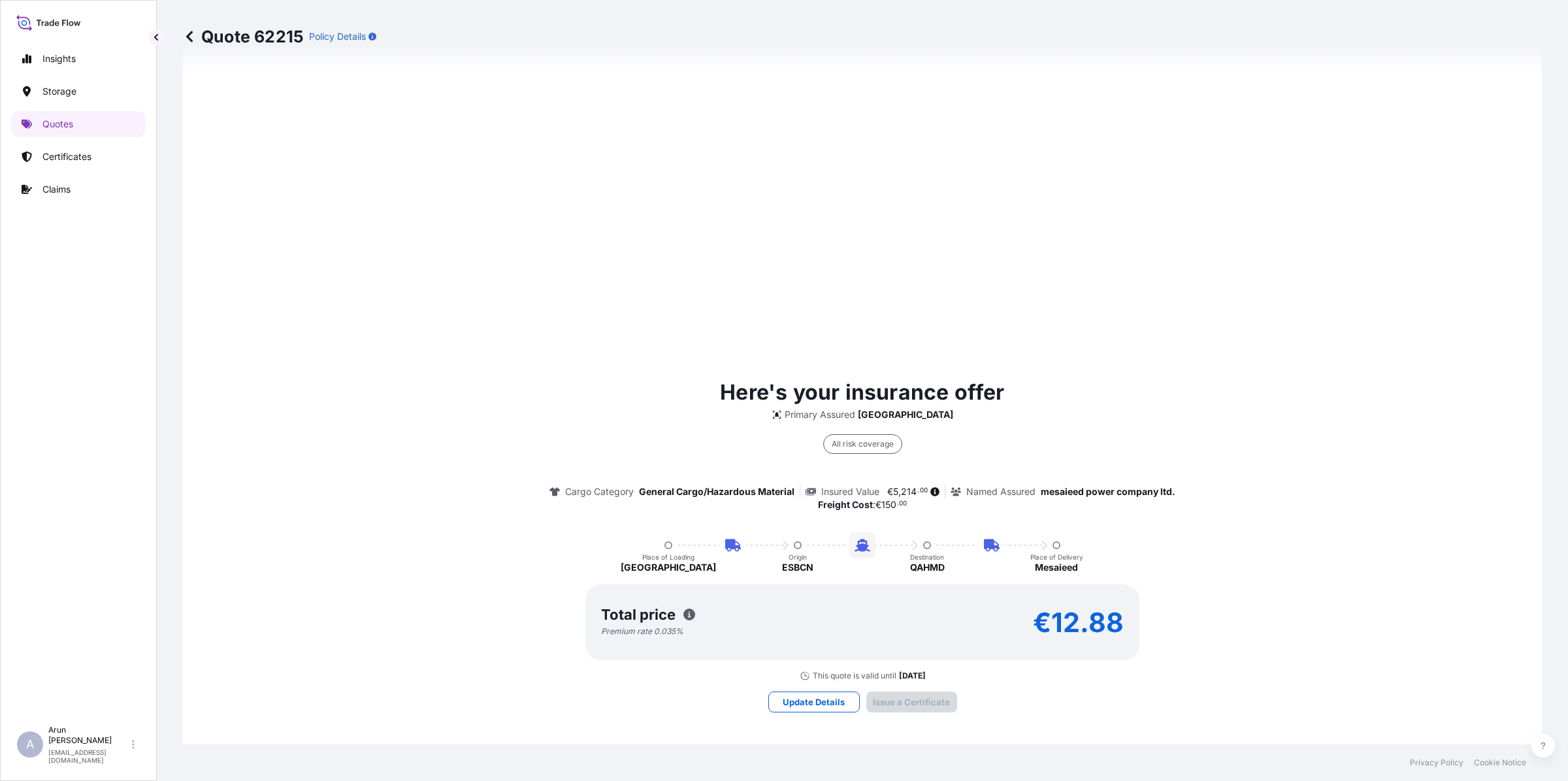
scroll to position [1869, 0]
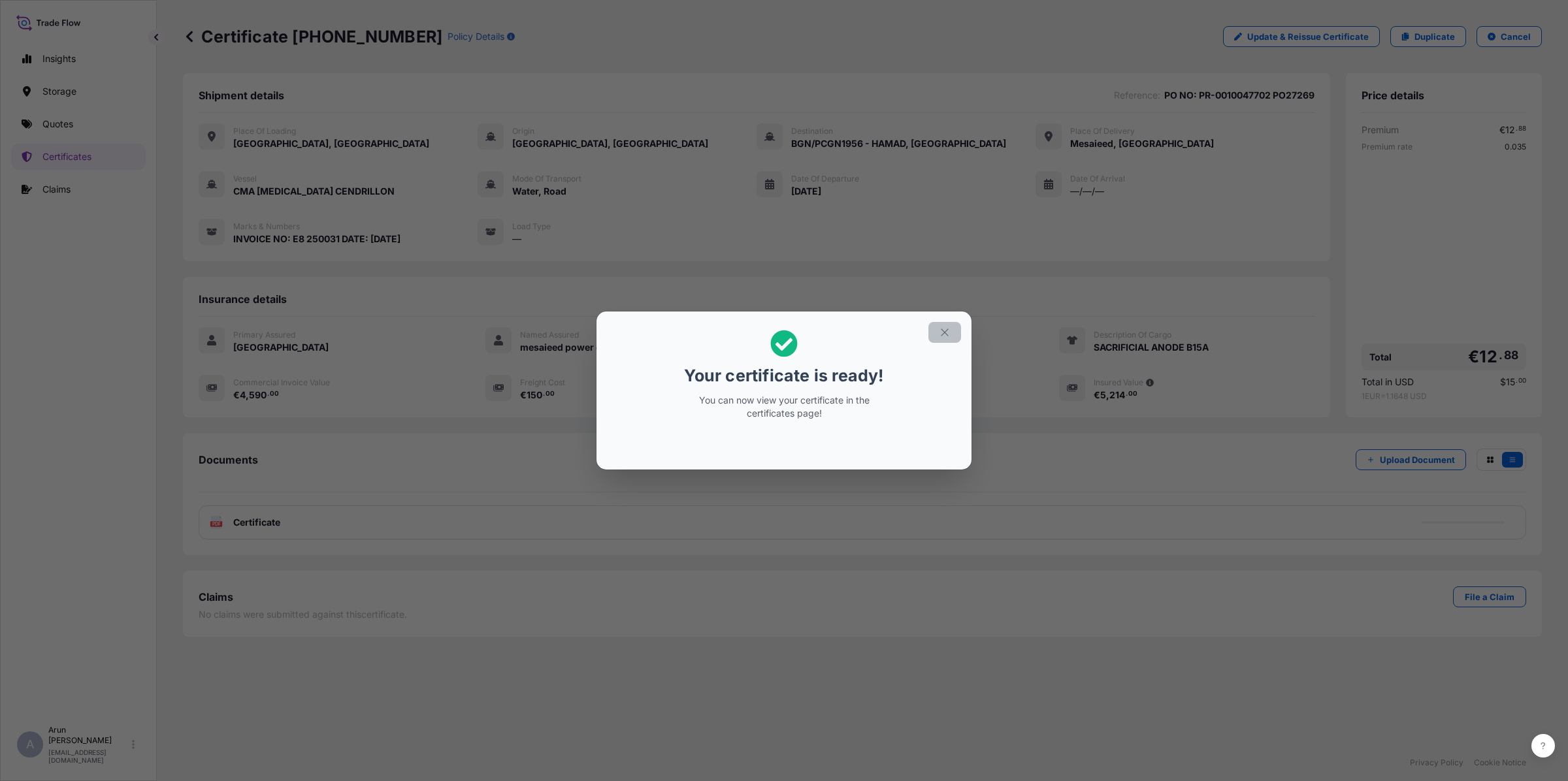
click at [944, 333] on icon "button" at bounding box center [944, 332] width 7 height 7
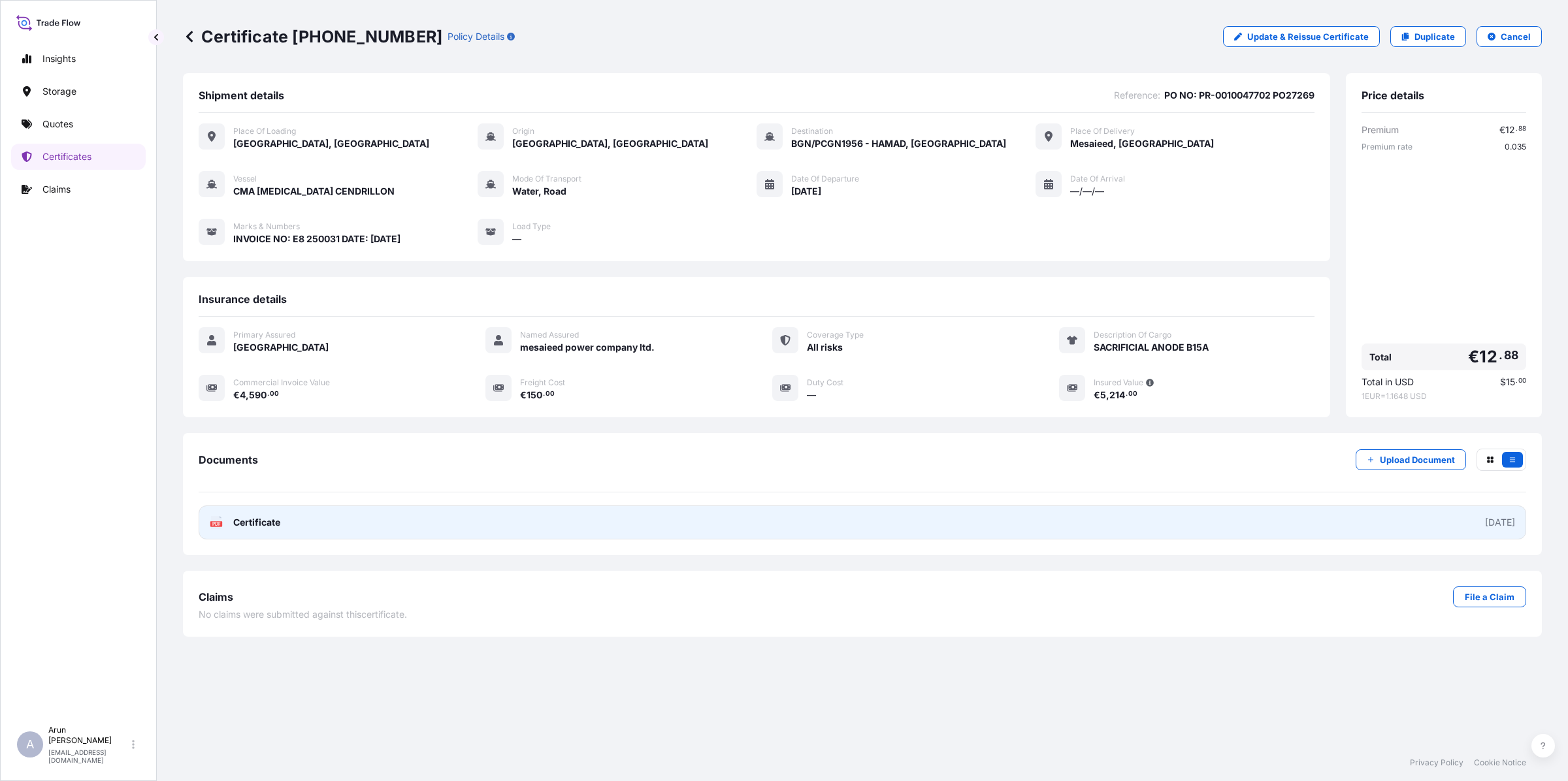
click at [233, 516] on span "Certificate" at bounding box center [256, 522] width 47 height 13
